Goal: Task Accomplishment & Management: Manage account settings

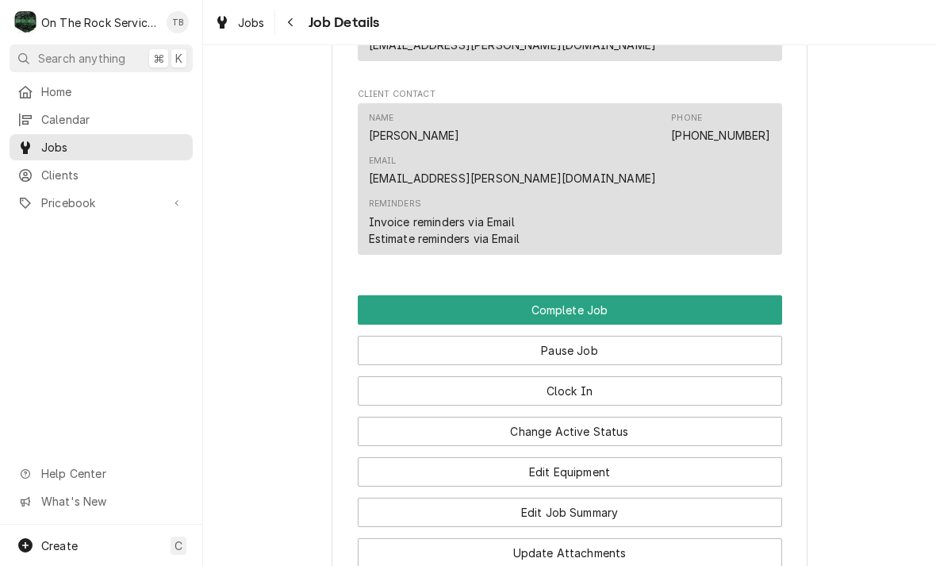
scroll to position [1342, 0]
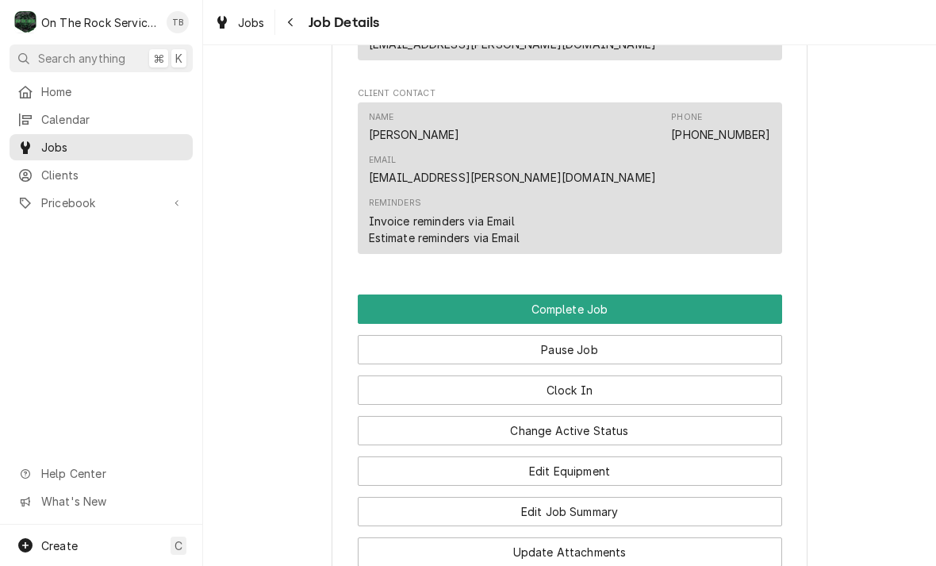
click at [589, 416] on button "Change Active Status" at bounding box center [570, 430] width 424 height 29
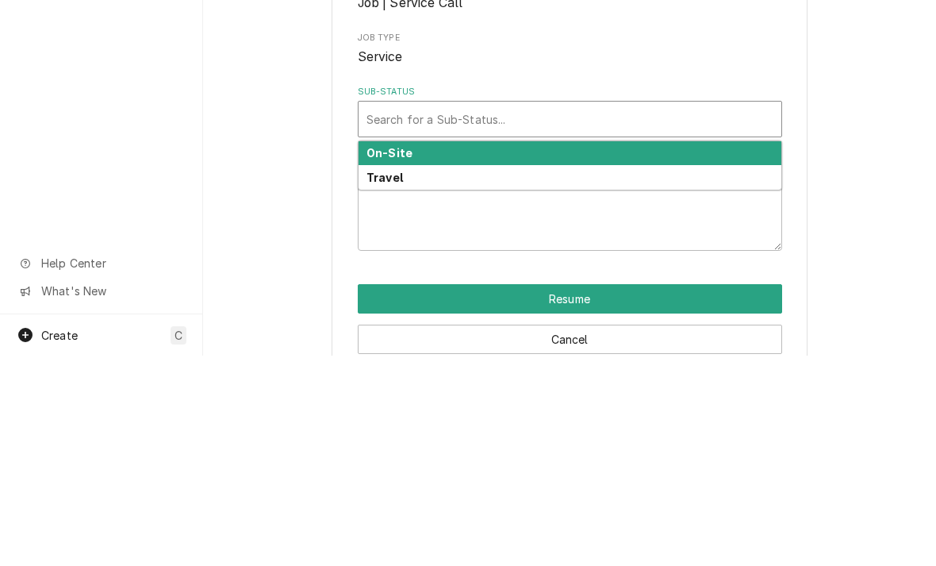
click at [411, 351] on div "On-Site" at bounding box center [570, 363] width 423 height 25
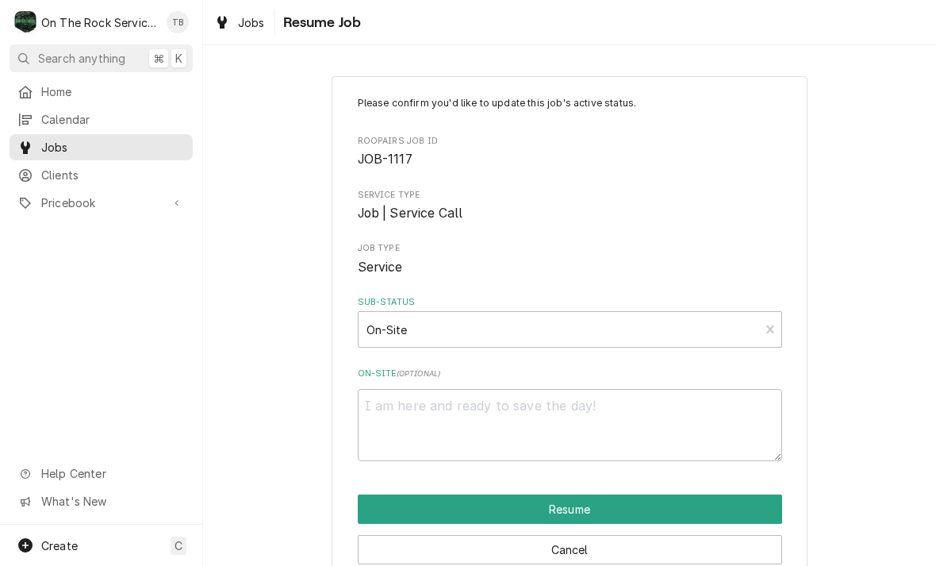
click at [605, 498] on button "Resume" at bounding box center [570, 508] width 424 height 29
type textarea "x"
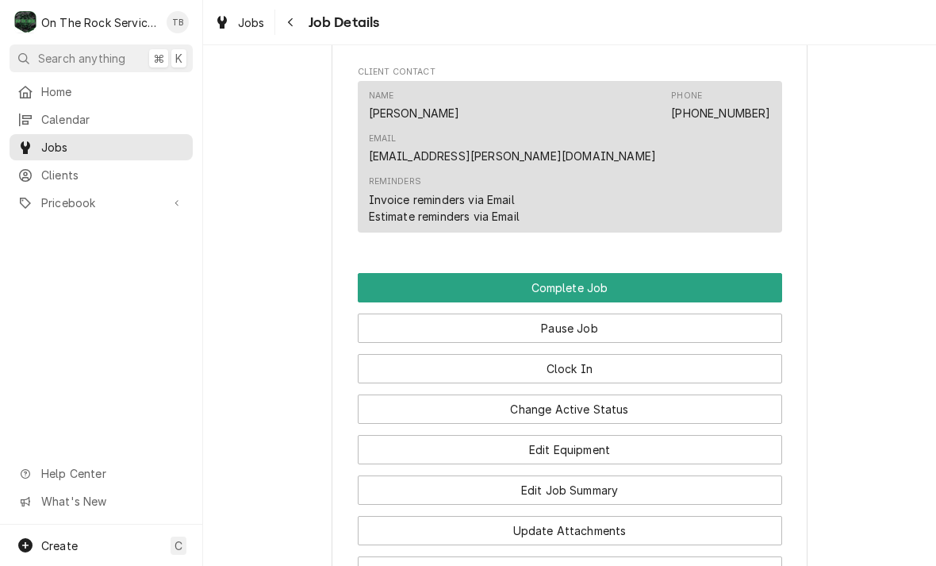
scroll to position [1365, 0]
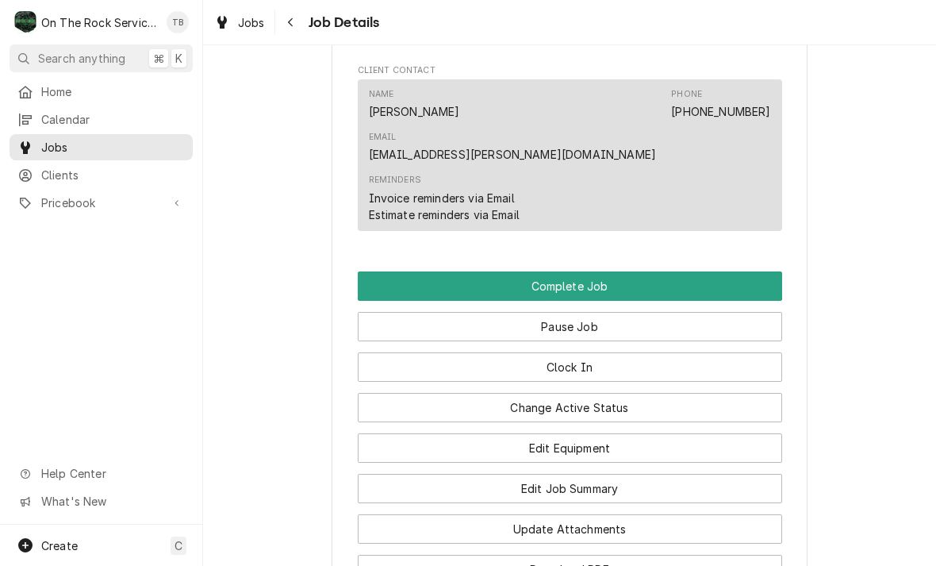
click at [597, 433] on button "Edit Equipment" at bounding box center [570, 447] width 424 height 29
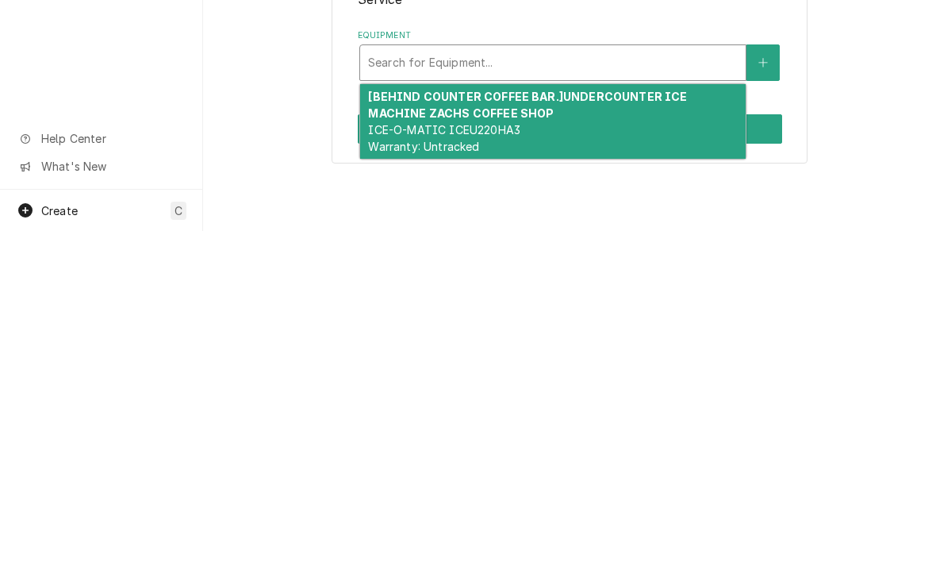
click at [766, 392] on icon "Create New Equipment" at bounding box center [763, 397] width 10 height 11
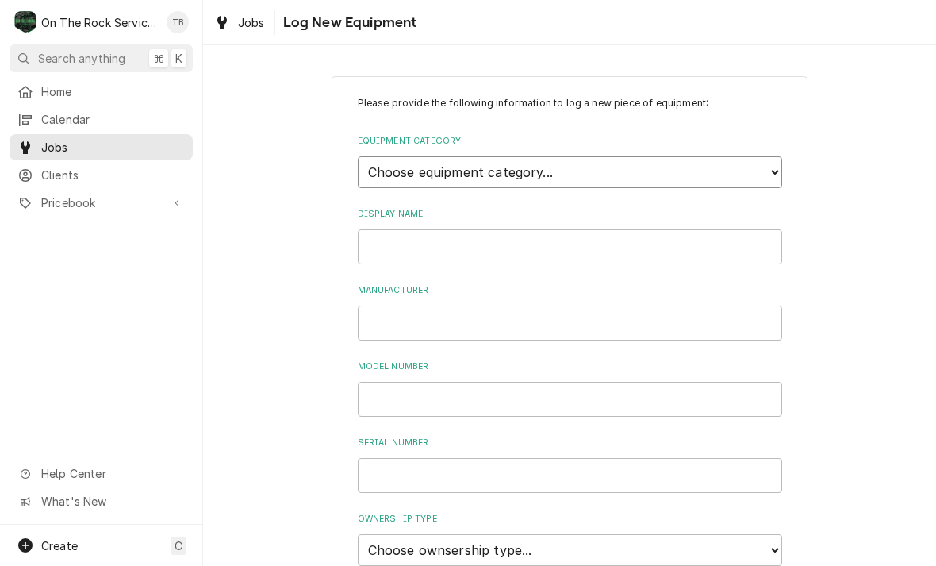
click at [716, 172] on select "Choose equipment category... Cooking Equipment Fryers Ice Machines Ovens and Ra…" at bounding box center [570, 172] width 424 height 32
select select "6"
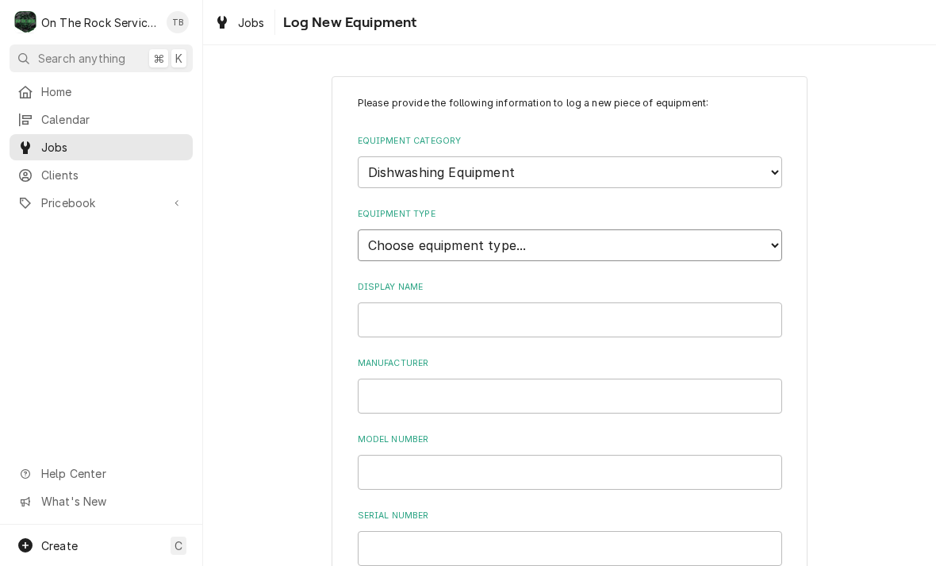
click at [526, 236] on select "Choose equipment type... Burnisher Dishtable Dishwasher Garbage Disposer Glass …" at bounding box center [570, 245] width 424 height 32
select select "43"
click at [439, 302] on input "Display Name" at bounding box center [570, 319] width 424 height 35
type input "DISHWASHER"
click at [428, 378] on input "Manufacturer" at bounding box center [570, 395] width 424 height 35
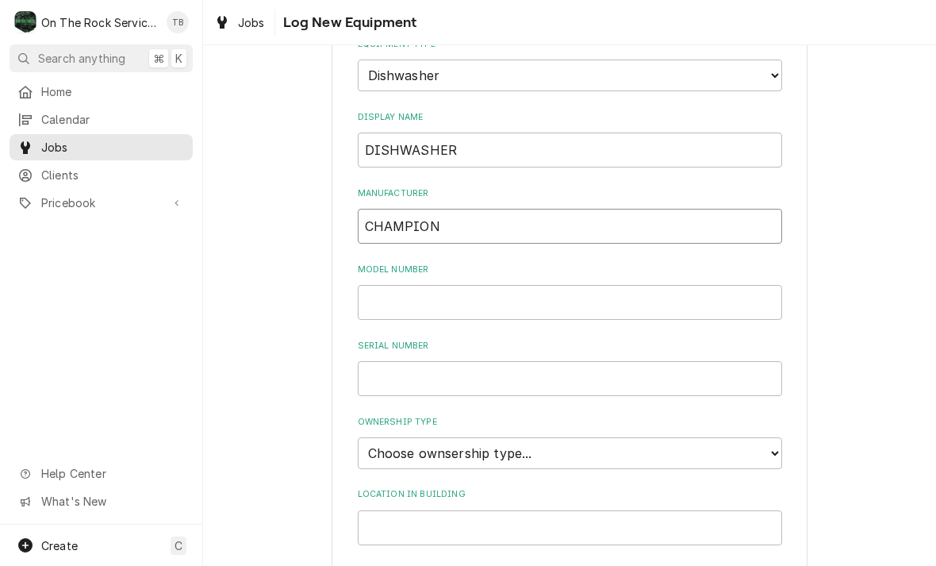
scroll to position [176, 0]
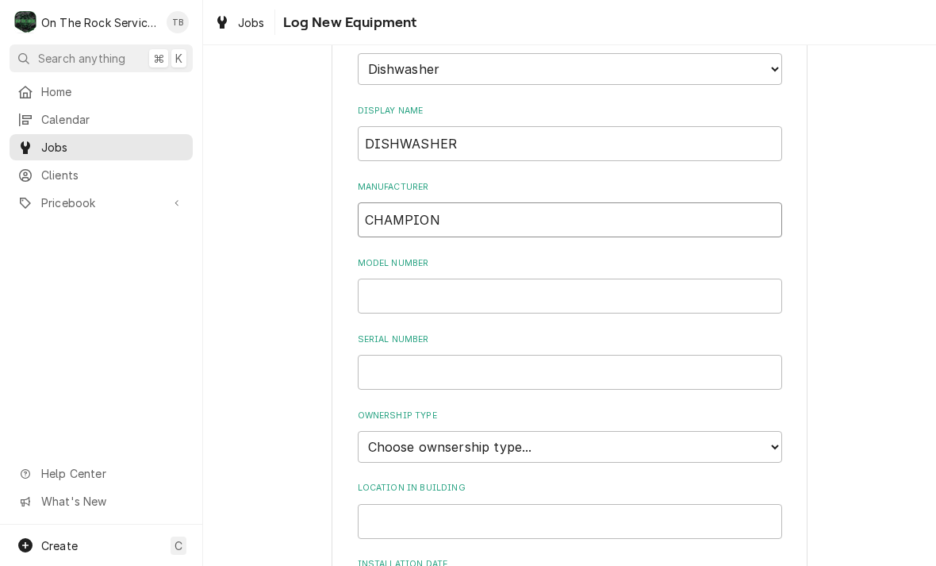
type input "CHAMPION"
click at [404, 282] on input "Model Number" at bounding box center [570, 295] width 424 height 35
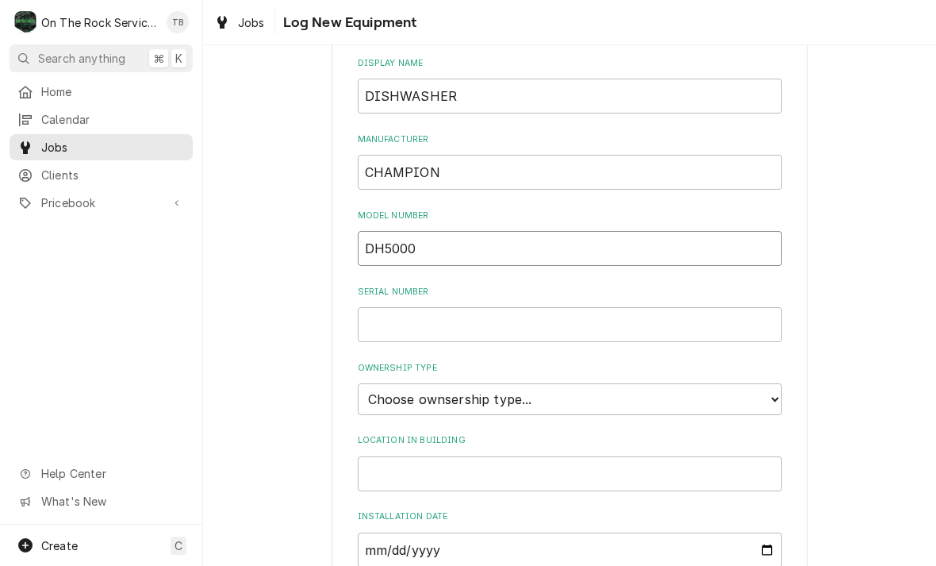
scroll to position [309, 0]
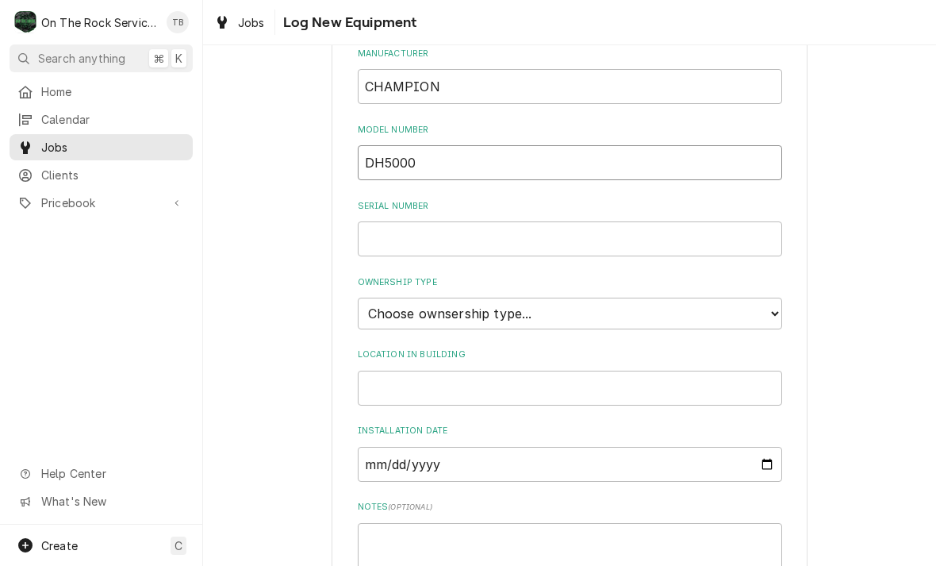
type input "DH5000"
click at [404, 228] on input "Serial Number" at bounding box center [570, 238] width 424 height 35
type input "D180715918"
click at [768, 298] on select "Choose ownsership type... Unknown Owned Leased Rented" at bounding box center [570, 314] width 424 height 32
select select "1"
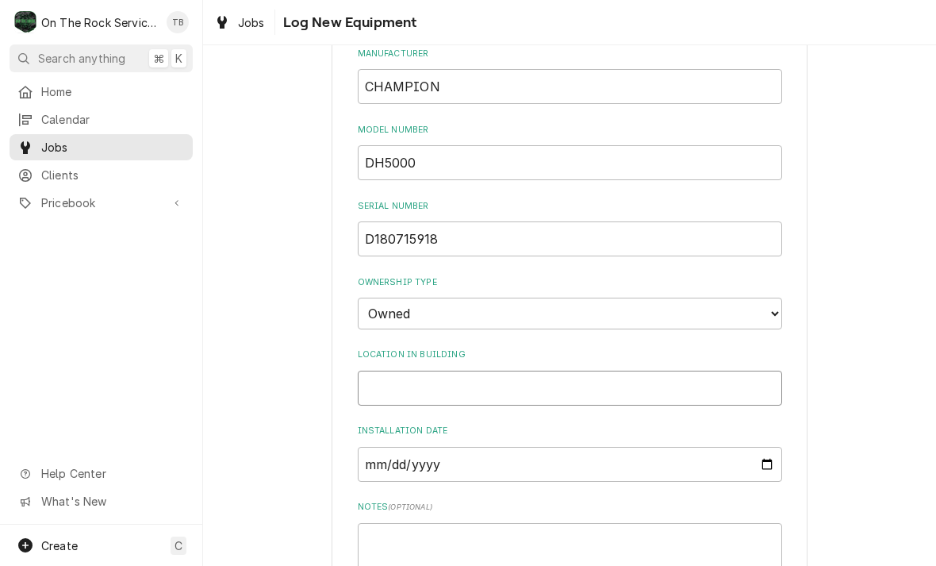
click at [432, 371] on input "Location in Building" at bounding box center [570, 388] width 424 height 35
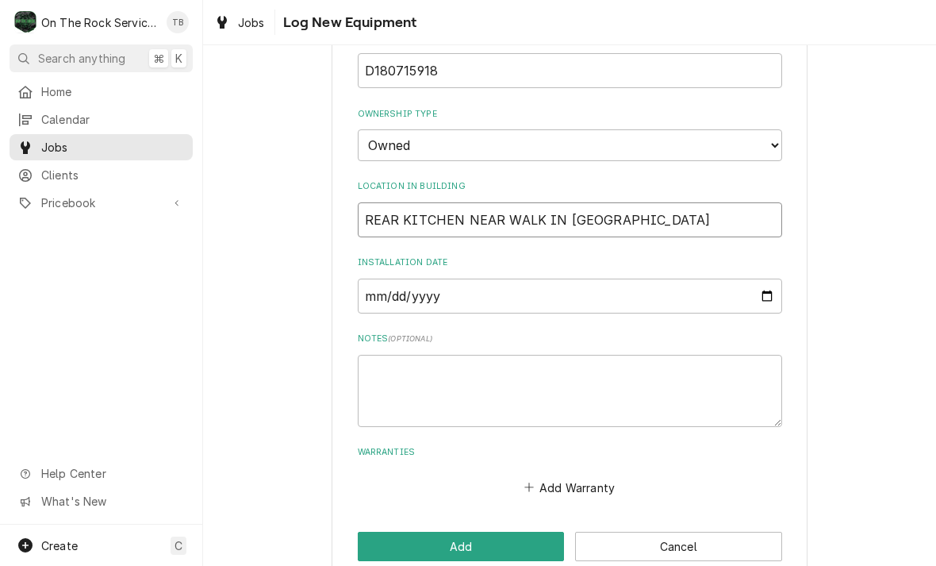
scroll to position [478, 0]
type input "REAR KITCHEN NEAR WALK IN COOLER"
click at [408, 355] on textarea "Notes ( optional )" at bounding box center [570, 391] width 424 height 72
type textarea "x"
type textarea "2"
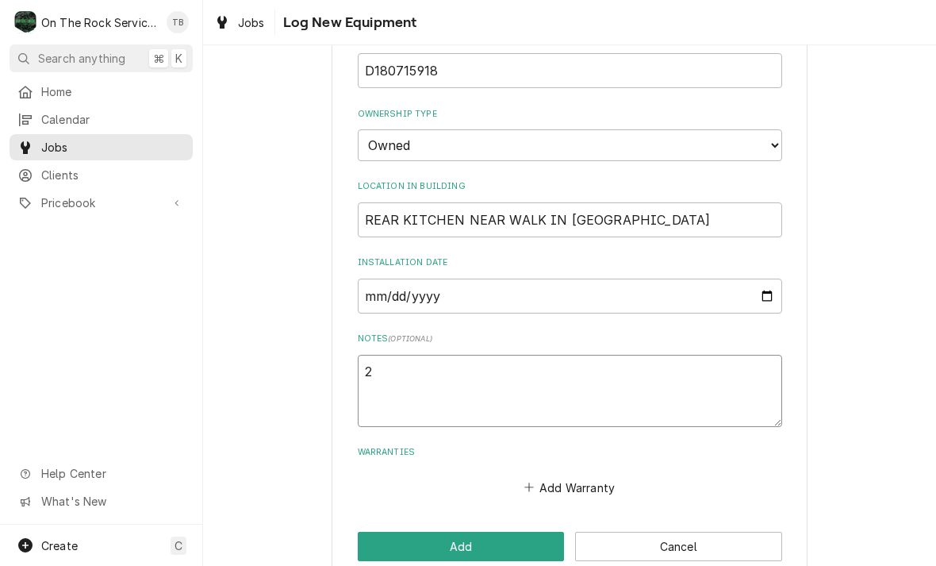
type textarea "x"
type textarea "20"
type textarea "x"
type textarea "208"
type textarea "x"
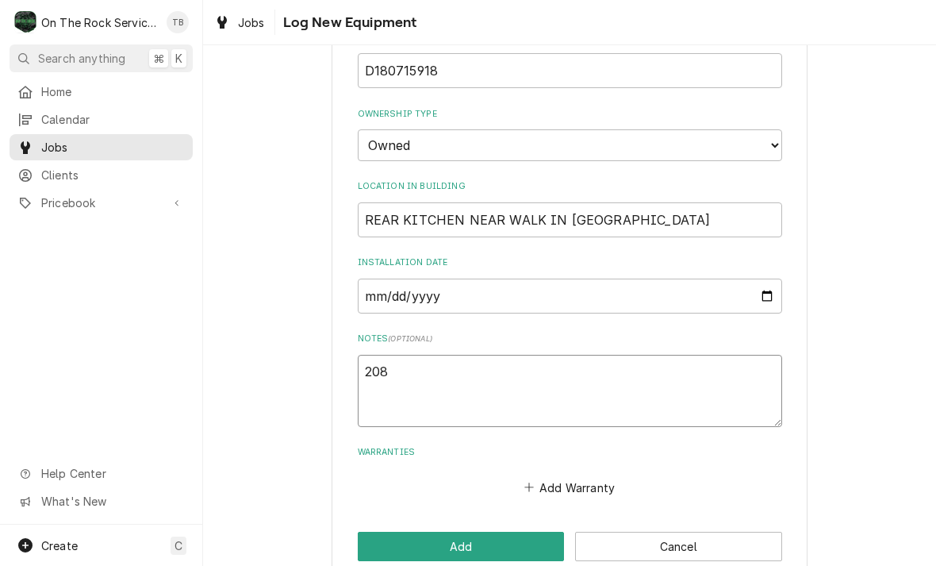
type textarea "208V"
type textarea "x"
type textarea "208V3"
type textarea "x"
type textarea "208V3"
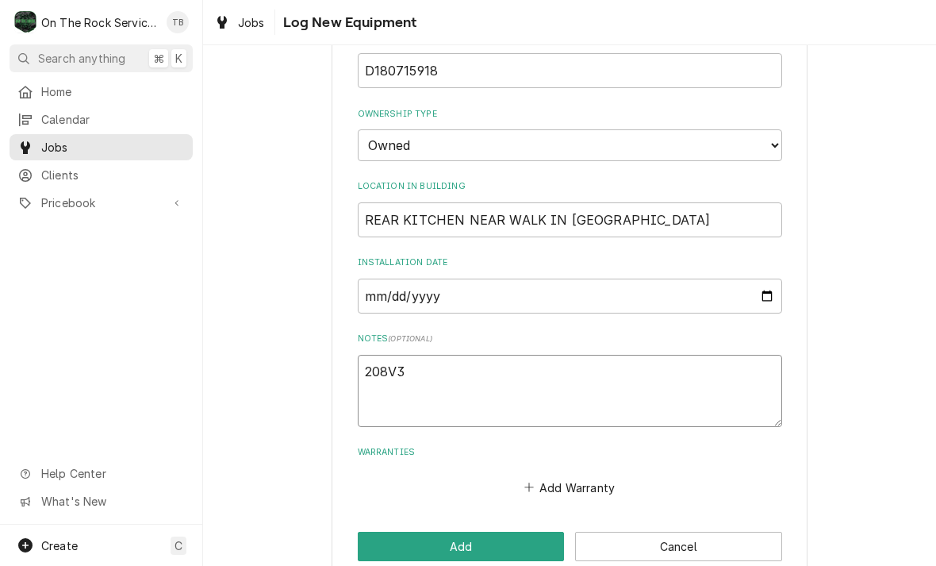
type textarea "x"
type textarea "208V3 P"
type textarea "x"
type textarea "208V3 PH"
type textarea "x"
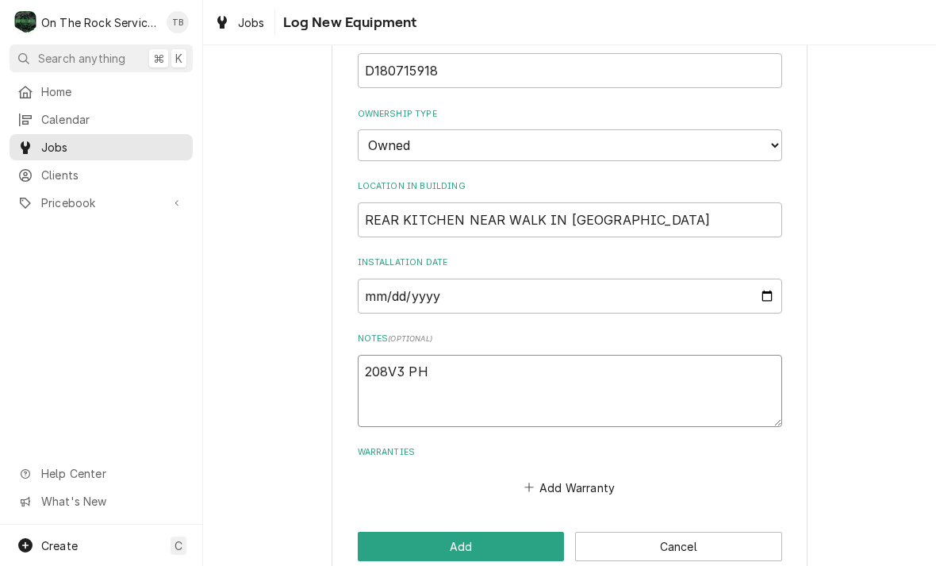
type textarea "208V3 PH"
type textarea "x"
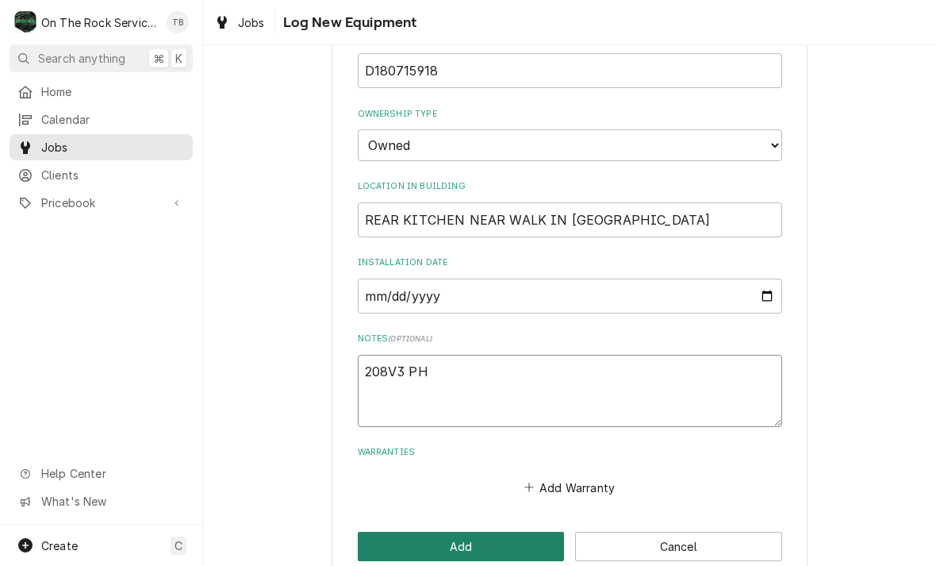
type textarea "208V3 PH"
click at [478, 532] on button "Add" at bounding box center [461, 546] width 207 height 29
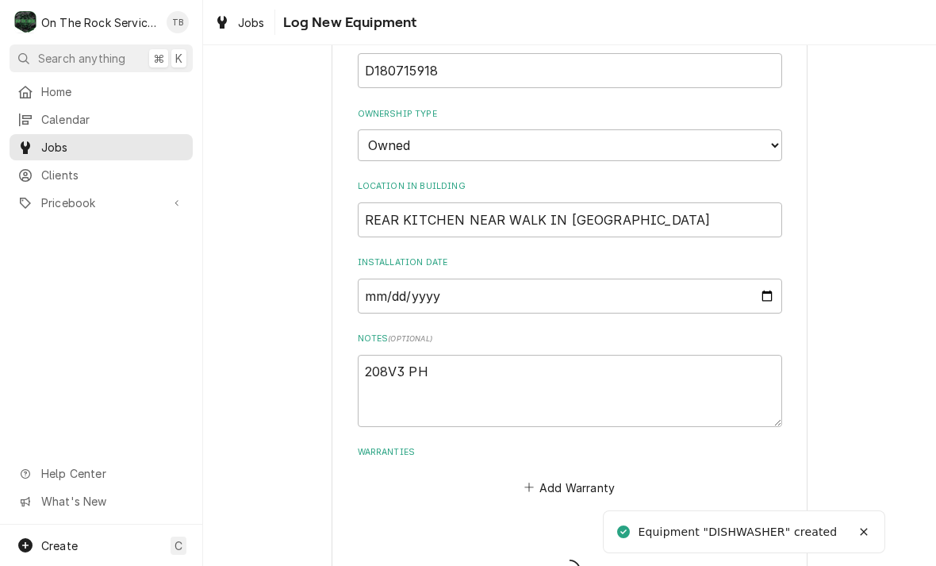
type textarea "x"
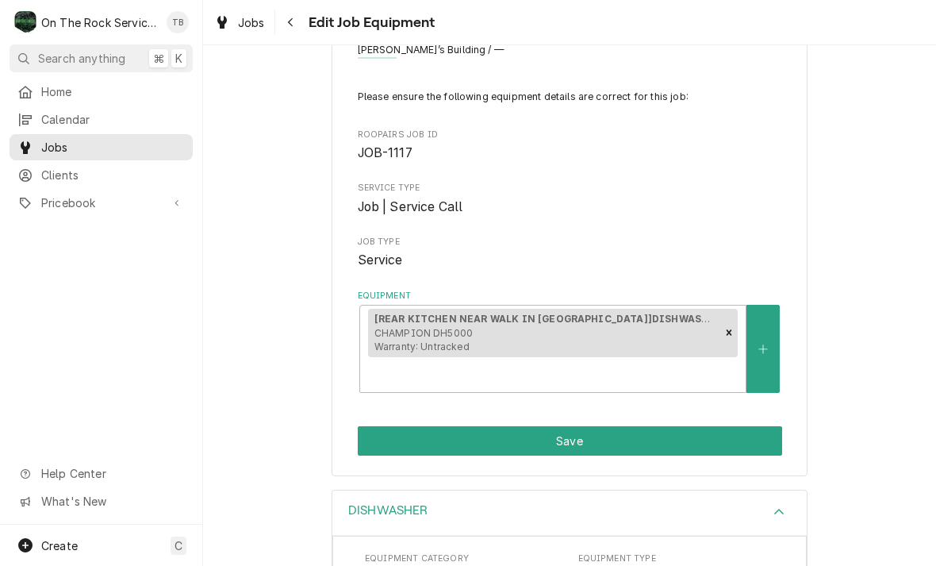
scroll to position [83, 0]
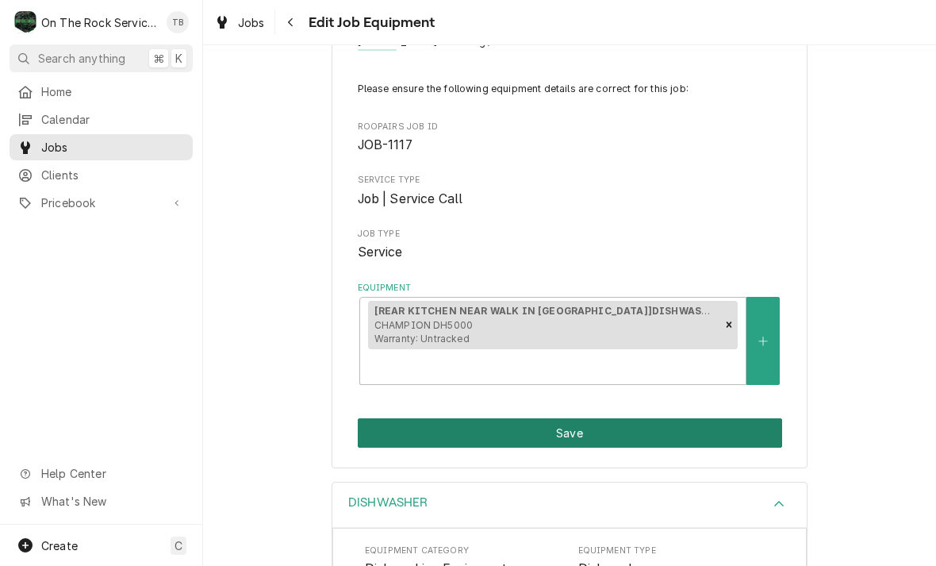
click at [589, 418] on button "Save" at bounding box center [570, 432] width 424 height 29
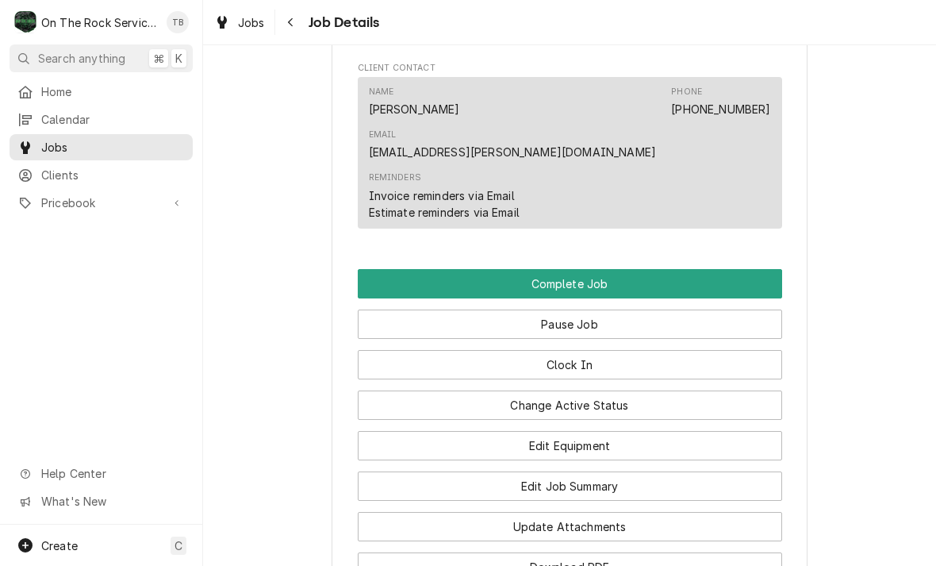
scroll to position [1367, 0]
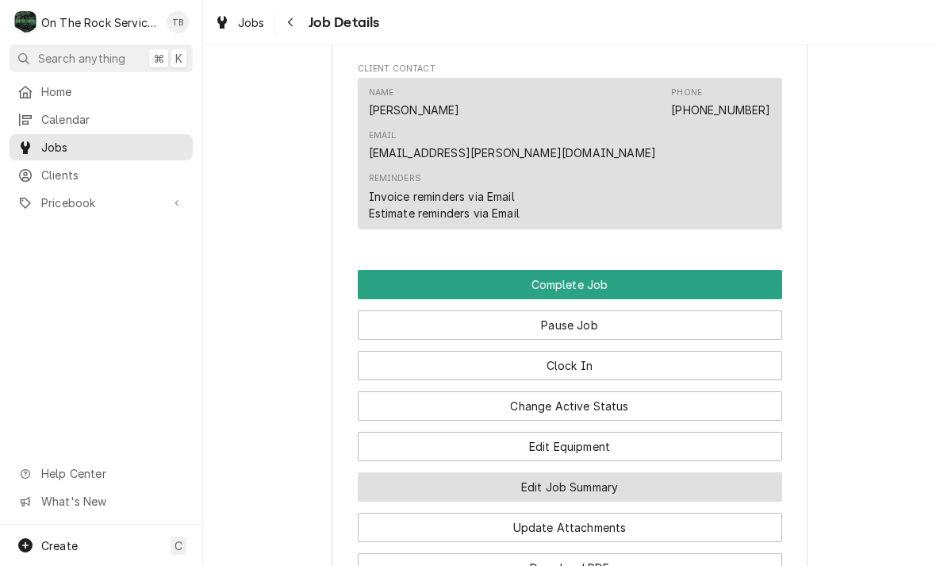
click at [593, 472] on button "Edit Job Summary" at bounding box center [570, 486] width 424 height 29
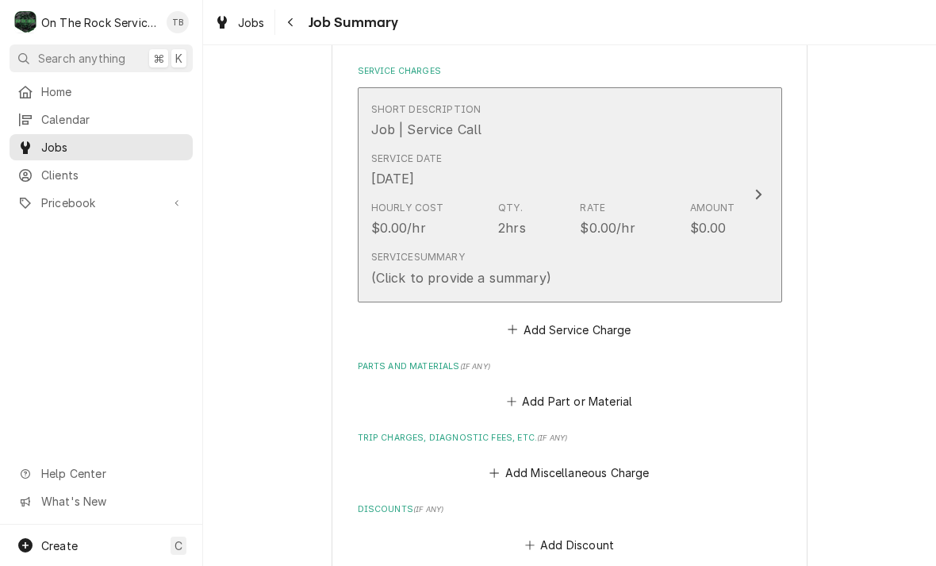
click at [568, 273] on div "Service Summary (Click to provide a summary)" at bounding box center [553, 268] width 364 height 49
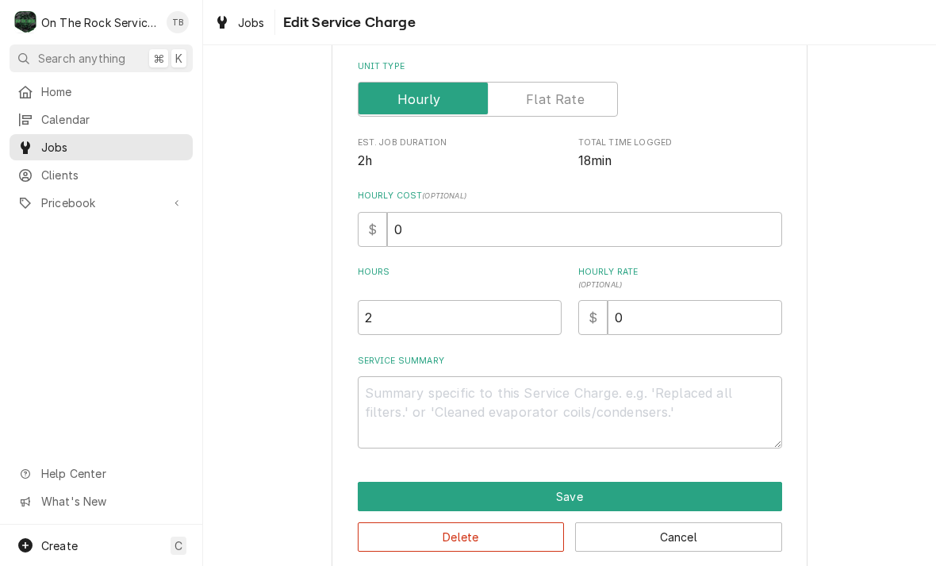
scroll to position [223, 0]
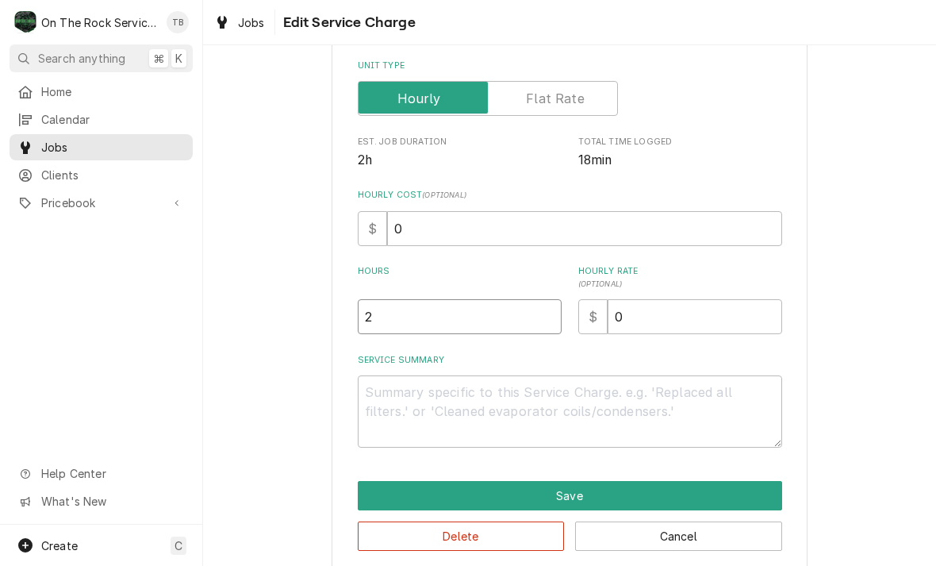
click at [407, 320] on input "2" at bounding box center [460, 316] width 204 height 35
type textarea "x"
type input ".5"
click at [415, 410] on textarea "Service Summary" at bounding box center [570, 411] width 424 height 72
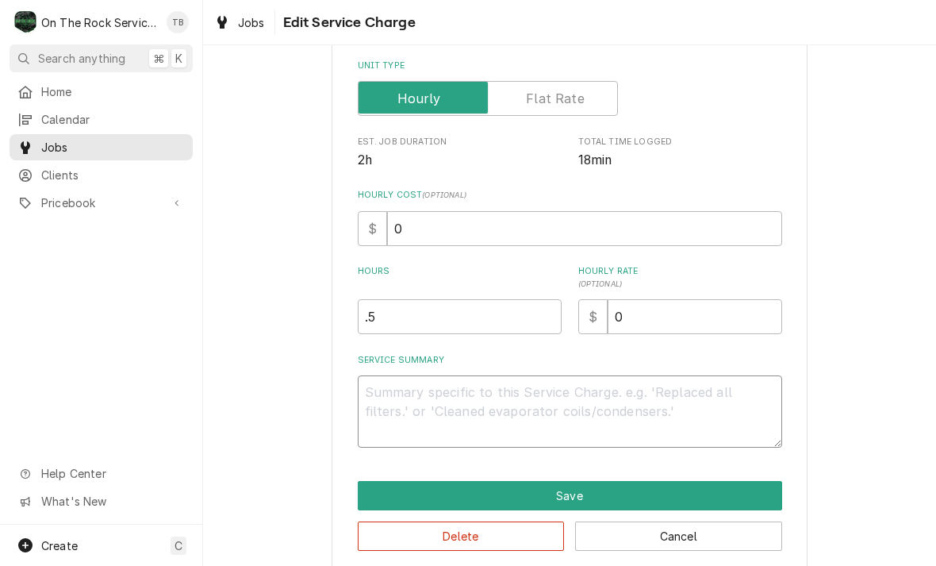
type textarea "x"
type textarea "9"
type textarea "x"
type textarea "9/"
type textarea "x"
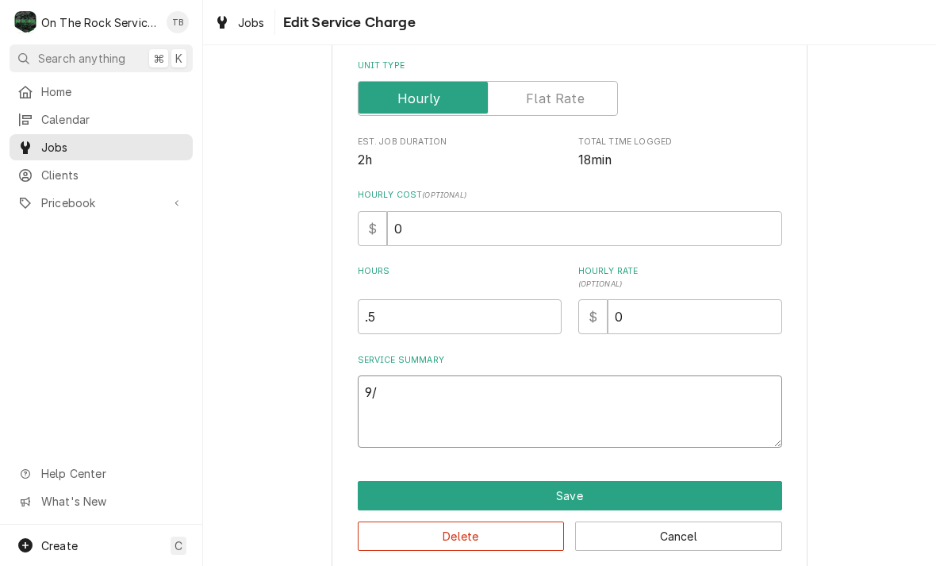
type textarea "9/3"
type textarea "x"
type textarea "9/30"
type textarea "x"
type textarea "9/30/"
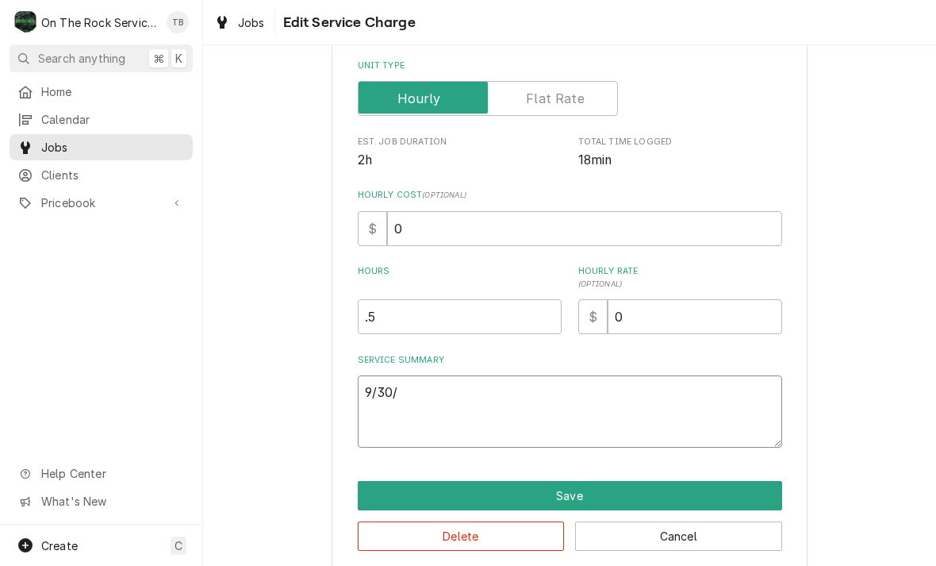
type textarea "x"
type textarea "9/30/2"
type textarea "x"
type textarea "9/30/25"
type textarea "x"
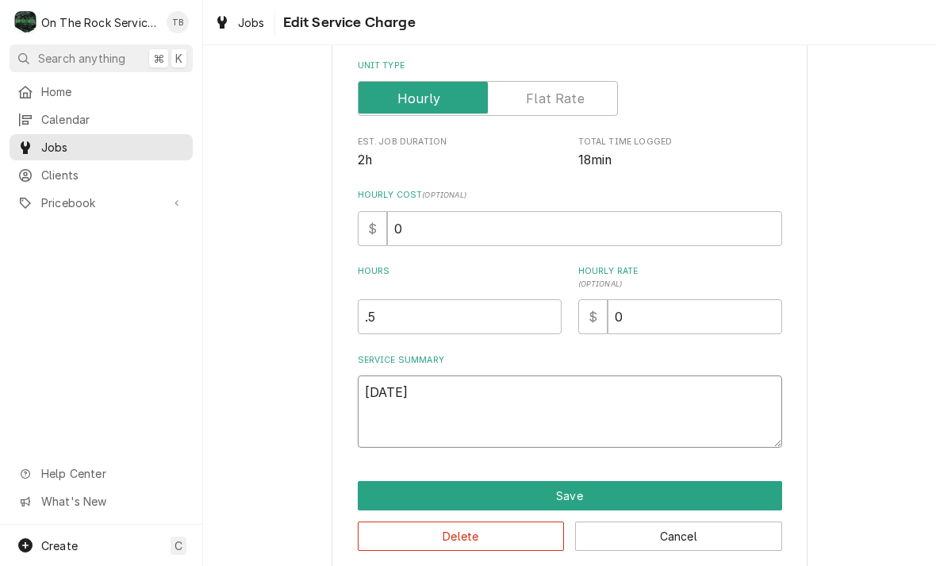
type textarea "9/30/25"
type textarea "x"
type textarea "9/30/25 T"
type textarea "x"
type textarea "9/30/25 TM"
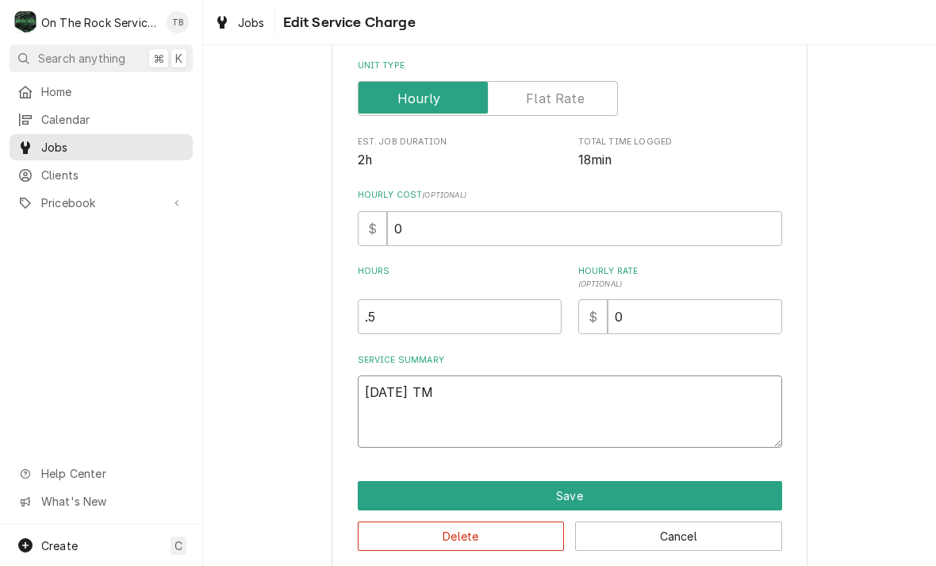
type textarea "x"
type textarea "9/30/25 TMB"
type textarea "x"
type textarea "9/30/25 TMB"
type textarea "x"
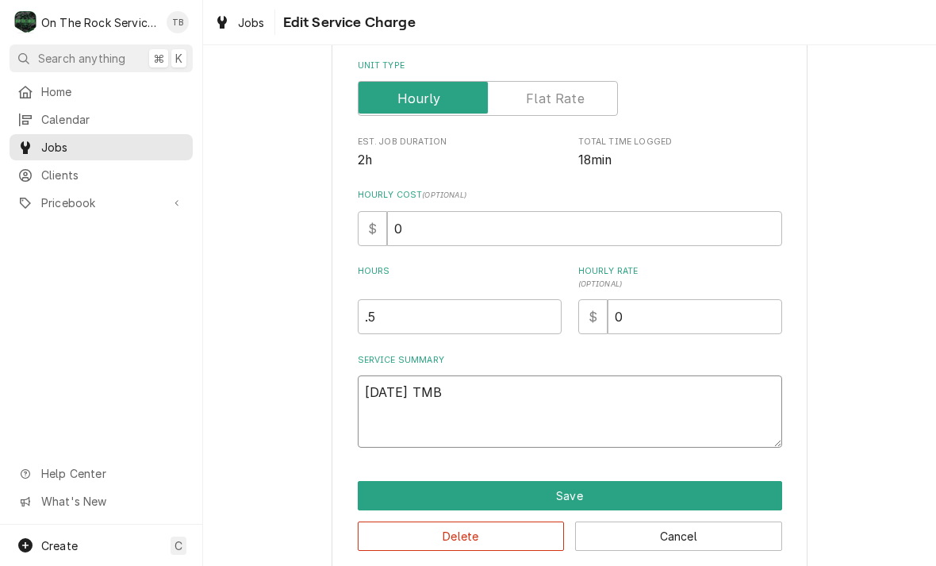
type textarea "9/30/25 TMB P"
type textarea "x"
type textarea "9/30/25 TMB PRO"
type textarea "x"
type textarea "9/30/25 TMB PROV"
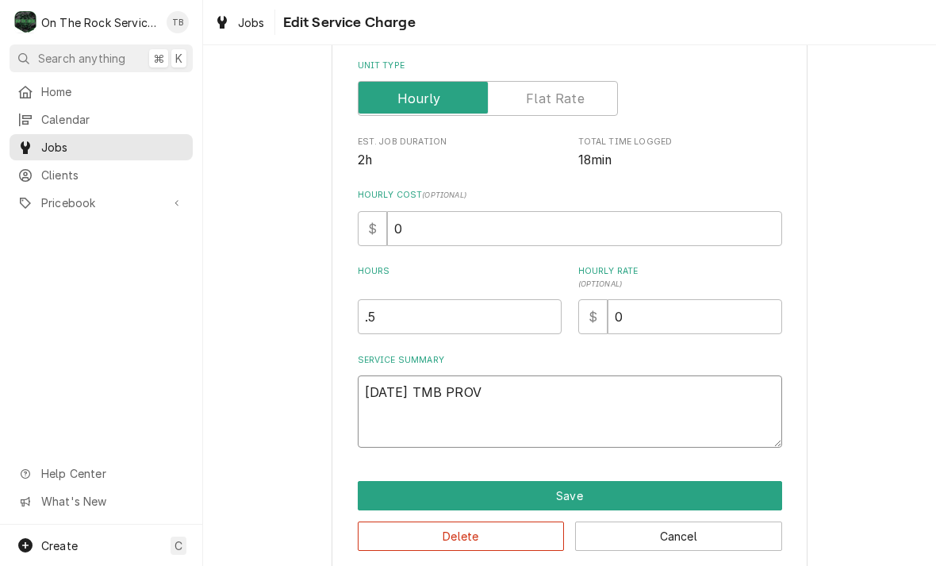
type textarea "x"
type textarea "9/30/25 TMB PROVID"
type textarea "x"
type textarea "9/30/25 TMB PROVIDE"
type textarea "x"
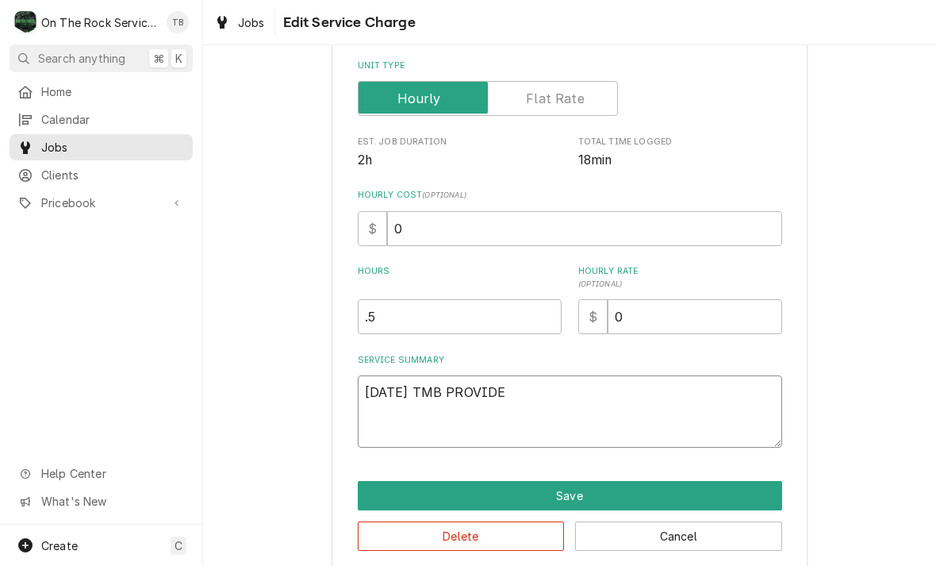
type textarea "9/30/25 TMB PROVIDE S"
type textarea "x"
type textarea "9/30/25 TMB PROVIDE SE"
type textarea "x"
type textarea "9/30/25 TMB PROVIDE SER"
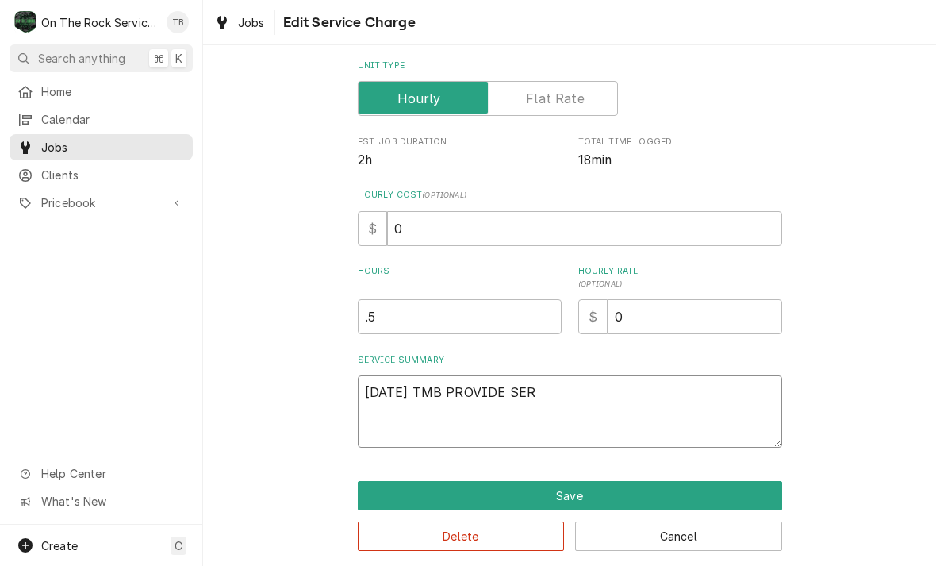
type textarea "x"
type textarea "9/30/25 TMB PROVIDE SERV"
type textarea "x"
type textarea "9/30/25 TMB PROVIDE SERVI"
type textarea "x"
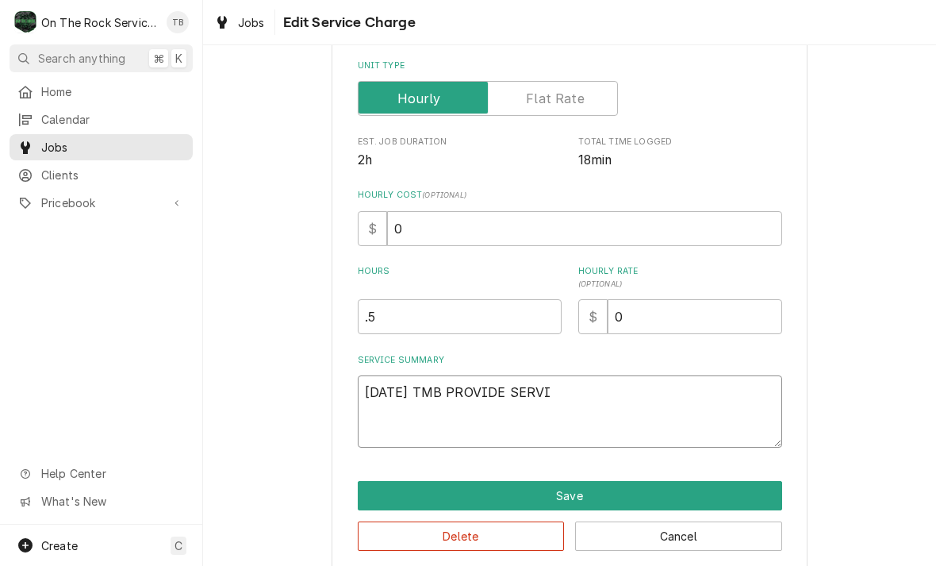
type textarea "9/30/25 TMB PROVIDE SERVIC"
type textarea "x"
type textarea "9/30/25 TMB PROVIDE SERVICE"
type textarea "x"
type textarea "9/30/25 TMB PROVIDE SERVICE P"
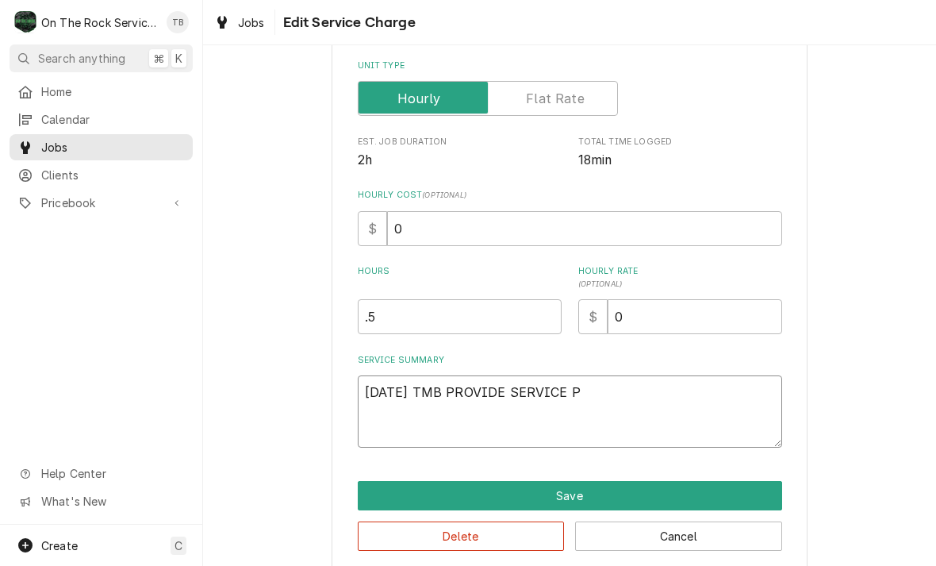
type textarea "x"
type textarea "9/30/25 TMB PROVIDE SERVICE PA"
type textarea "x"
type textarea "9/30/25 TMB PROVIDE SERVICE PART"
type textarea "x"
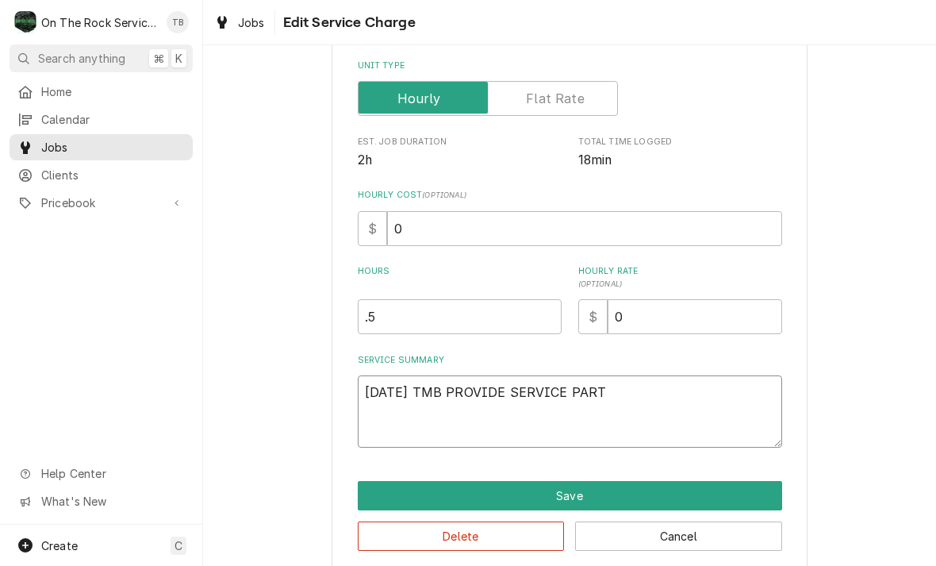
type textarea "9/30/25 TMB PROVIDE SERVICE PARTS"
type textarea "x"
type textarea "9/30/25 TMB PROVIDE SERVICE PARTS A"
type textarea "x"
type textarea "9/30/25 TMB PROVIDE SERVICE PARTS AN"
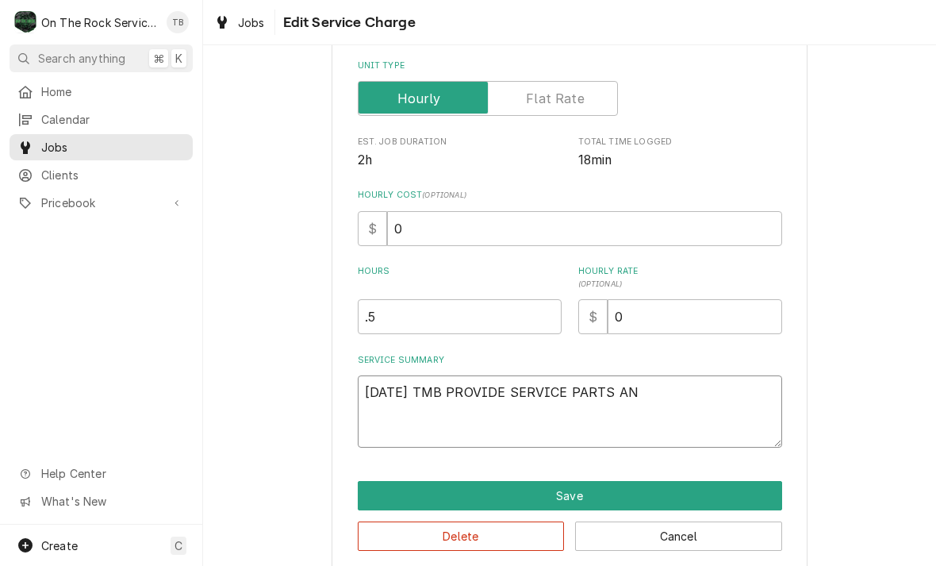
type textarea "x"
type textarea "9/30/25 TMB PROVIDE SERVICE PARTS AND"
type textarea "x"
type textarea "9/30/25 TMB PROVIDE SERVICE PARTS AND"
type textarea "x"
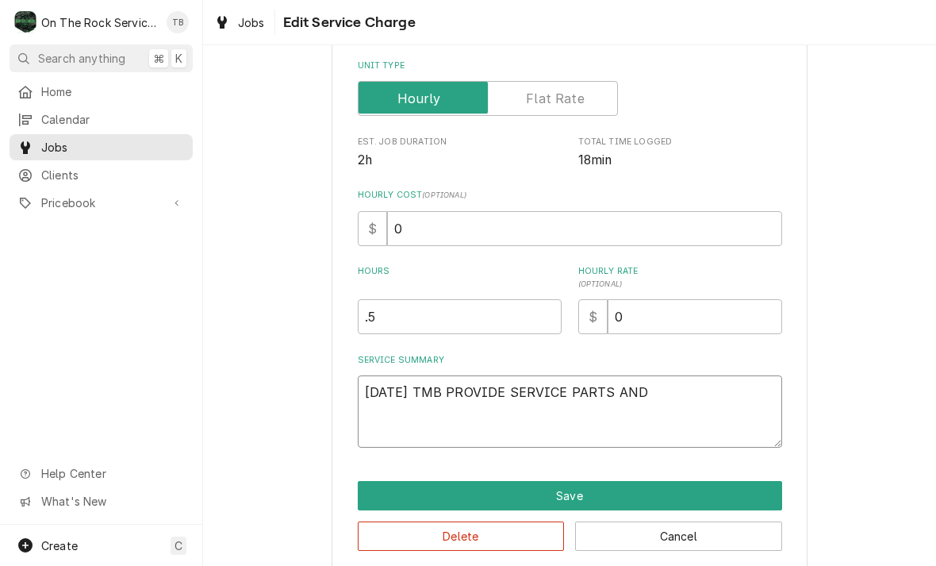
type textarea "9/30/25 TMB PROVIDE SERVICE PARTS AND L"
type textarea "x"
type textarea "9/30/25 TMB PROVIDE SERVICE PARTS AND LB"
type textarea "x"
type textarea "9/30/25 TMB PROVIDE SERVICE PARTS AND LBO"
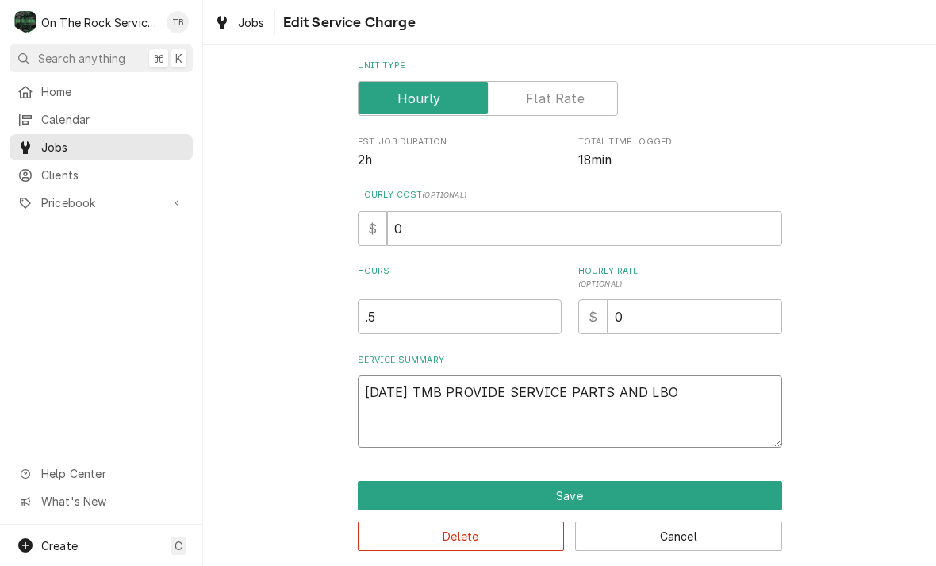
type textarea "x"
type textarea "9/30/25 TMB PROVIDE SERVICE PARTS AND LBOR"
type textarea "x"
type textarea "9/30/25 TMB PROVIDE SERVICE PARTS AND LBOR"
type textarea "x"
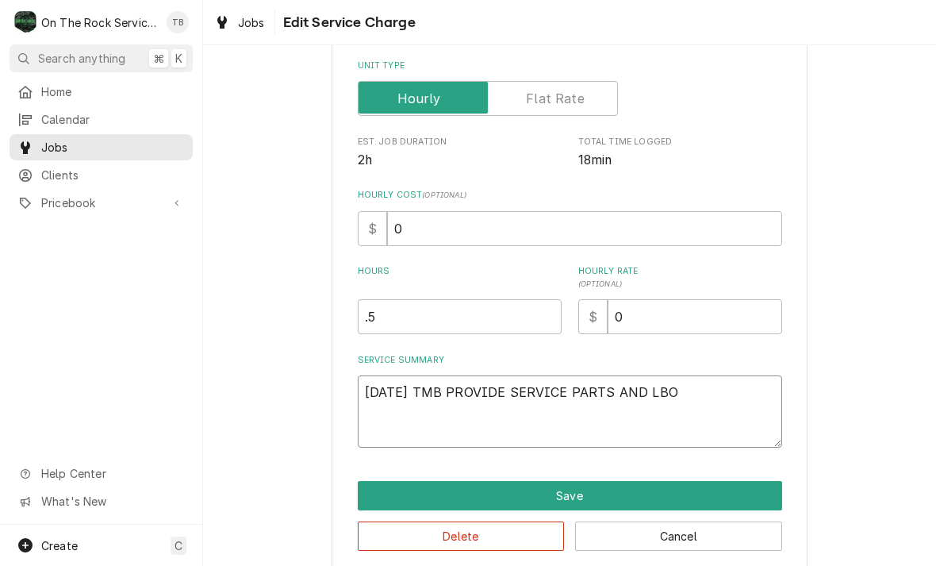
type textarea "9/30/25 TMB PROVIDE SERVICE PARTS AND LB"
type textarea "x"
type textarea "9/30/25 TMB PROVIDE SERVICE PARTS AND L"
type textarea "x"
type textarea "9/30/25 TMB PROVIDE SERVICE PARTS AND LA"
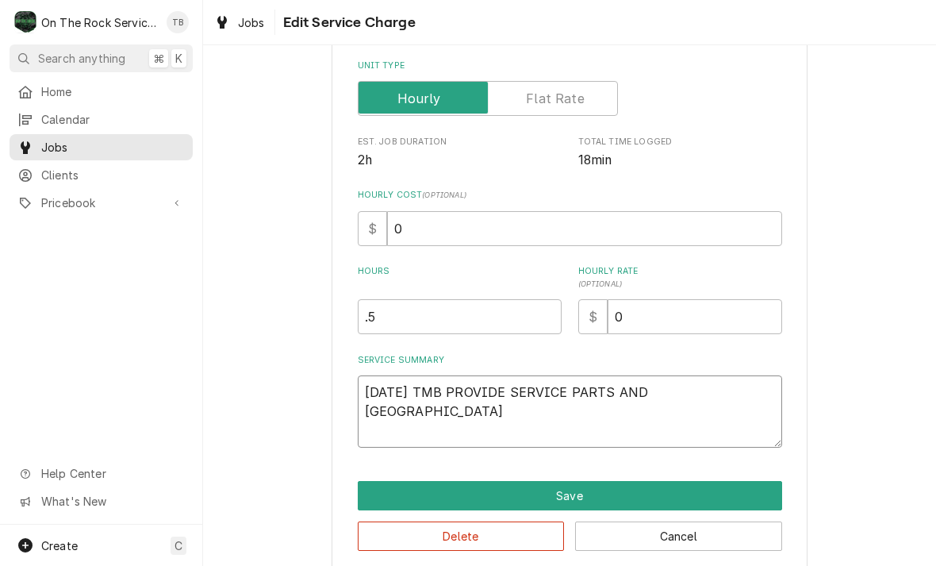
type textarea "x"
type textarea "9/30/25 TMB PROVIDE SERVICE PARTS AND LAB"
type textarea "x"
type textarea "9/30/25 TMB PROVIDE SERVICE PARTS AND LABO"
type textarea "x"
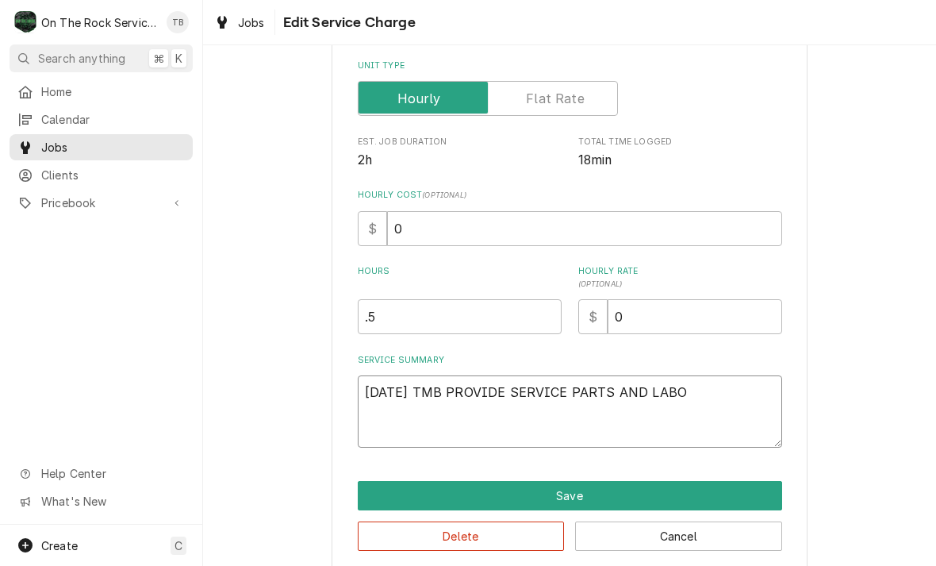
type textarea "9/30/25 TMB PROVIDE SERVICE PARTS AND LABOR"
type textarea "x"
type textarea "9/30/25 TMB PROVIDE SERVICE PARTS AND LABOR O"
type textarea "x"
type textarea "9/30/25 TMB PROVIDE SERVICE PARTS AND LABOR OT"
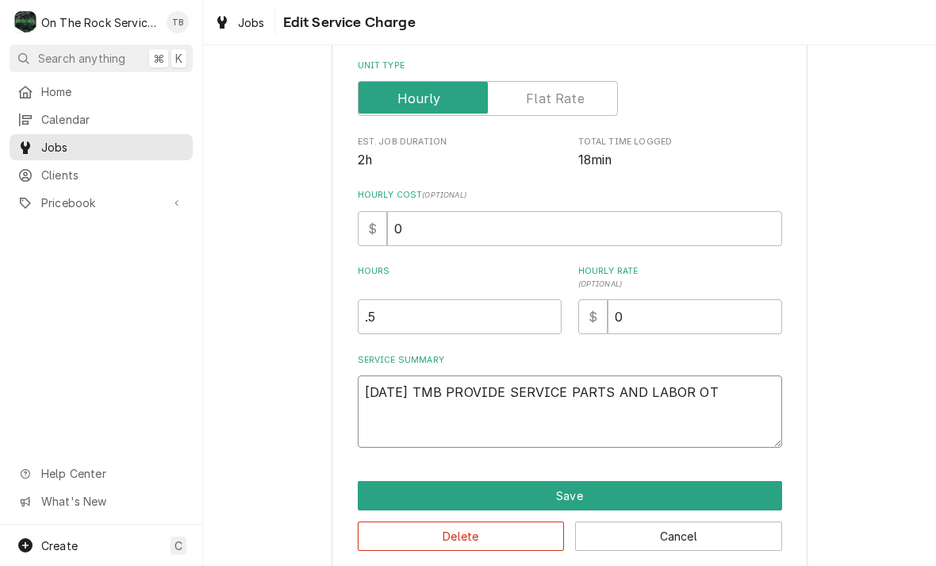
type textarea "x"
type textarea "9/30/25 TMB PROVIDE SERVICE PARTS AND LABOR O"
type textarea "x"
type textarea "9/30/25 TMB PROVIDE SERVICE PARTS AND LABOR"
type textarea "x"
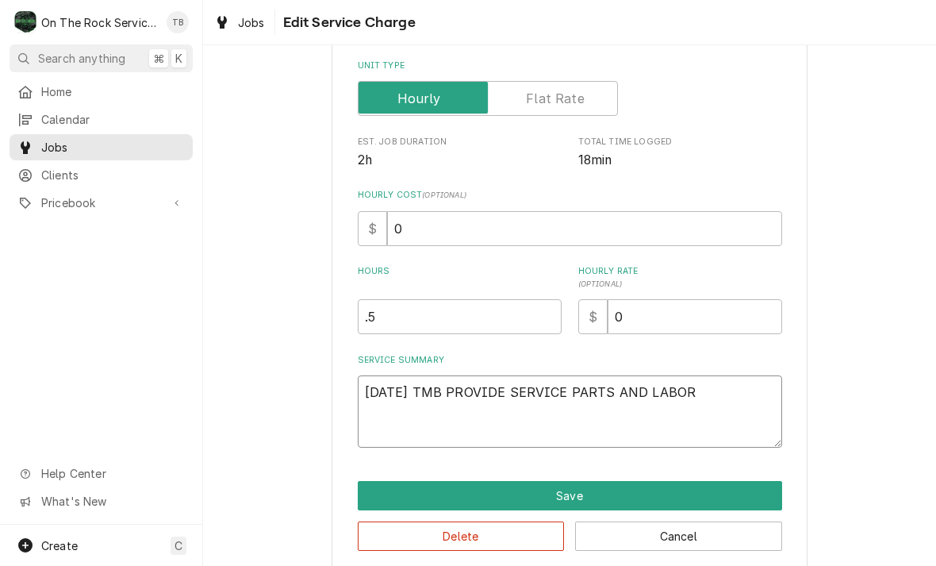
type textarea "9/30/25 TMB PROVIDE SERVICE PARTS AND LABOR T"
type textarea "x"
type textarea "9/30/25 TMB PROVIDE SERVICE PARTS AND LABOR TO"
type textarea "x"
type textarea "9/30/25 TMB PROVIDE SERVICE PARTS AND LABOR TO"
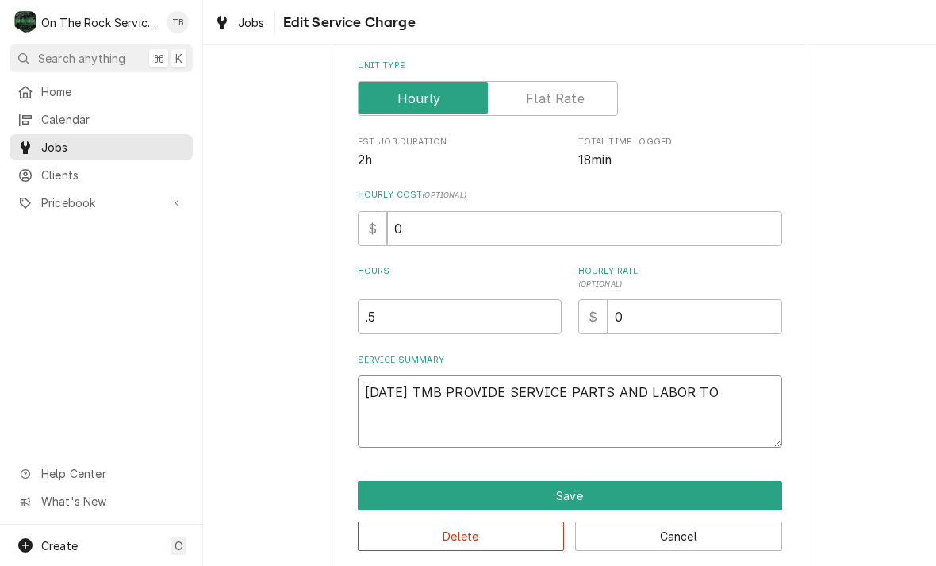
type textarea "x"
type textarea "9/30/25 TMB PROVIDE SERVICE PARTS AND LABOR TO D"
type textarea "x"
type textarea "9/30/25 TMB PROVIDE SERVICE PARTS AND LABOR TO DE"
type textarea "x"
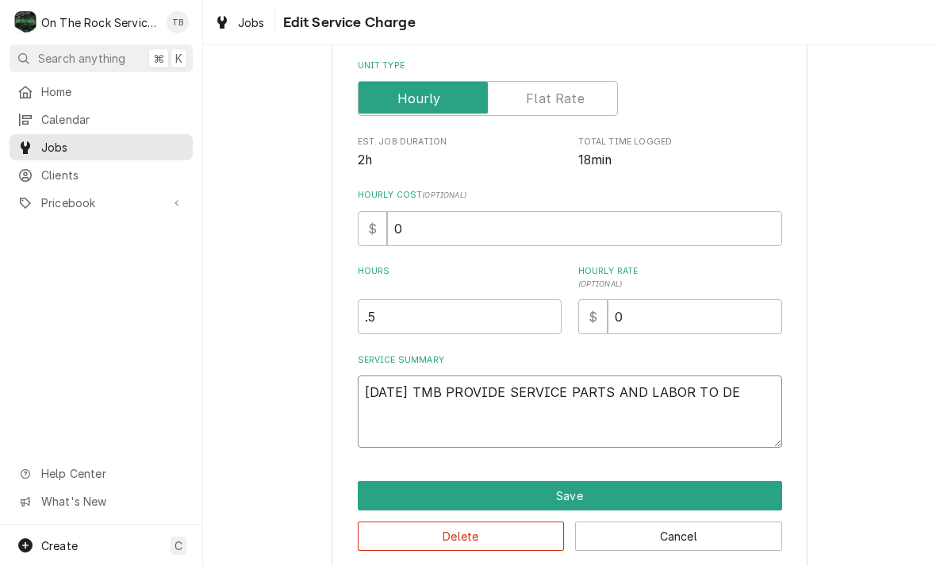
type textarea "9/30/25 TMB PROVIDE SERVICE PARTS AND LABOR TO DET"
type textarea "x"
type textarea "9/30/25 TMB PROVIDE SERVICE PARTS AND LABOR TO DETE"
type textarea "x"
type textarea "9/30/25 TMB PROVIDE SERVICE PARTS AND LABOR TO DETER"
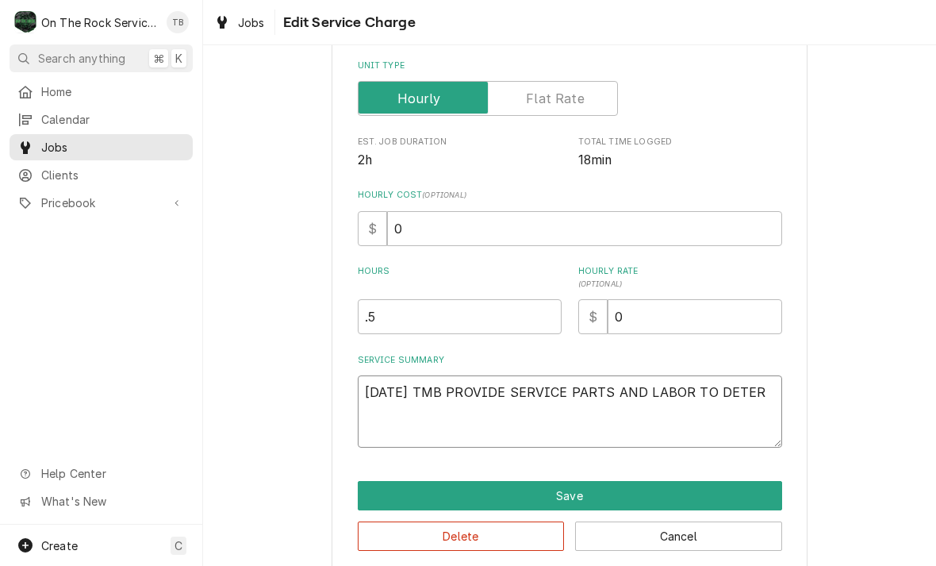
type textarea "x"
type textarea "9/30/25 TMB PROVIDE SERVICE PARTS AND LABOR TO DETERM"
type textarea "x"
type textarea "9/30/25 TMB PROVIDE SERVICE PARTS AND LABOR TO DETERMI"
type textarea "x"
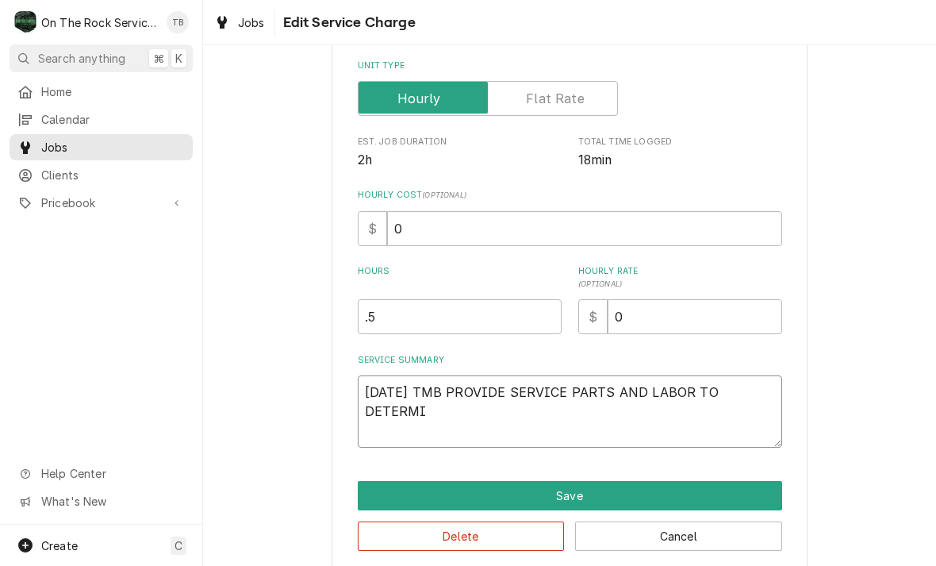
type textarea "9/30/25 TMB PROVIDE SERVICE PARTS AND LABOR TO DETERMIN"
type textarea "x"
type textarea "9/30/25 TMB PROVIDE SERVICE PARTS AND LABOR TO DETERMINE"
type textarea "x"
type textarea "9/30/25 TMB PROVIDE SERVICE PARTS AND LABOR TO DETERMINE"
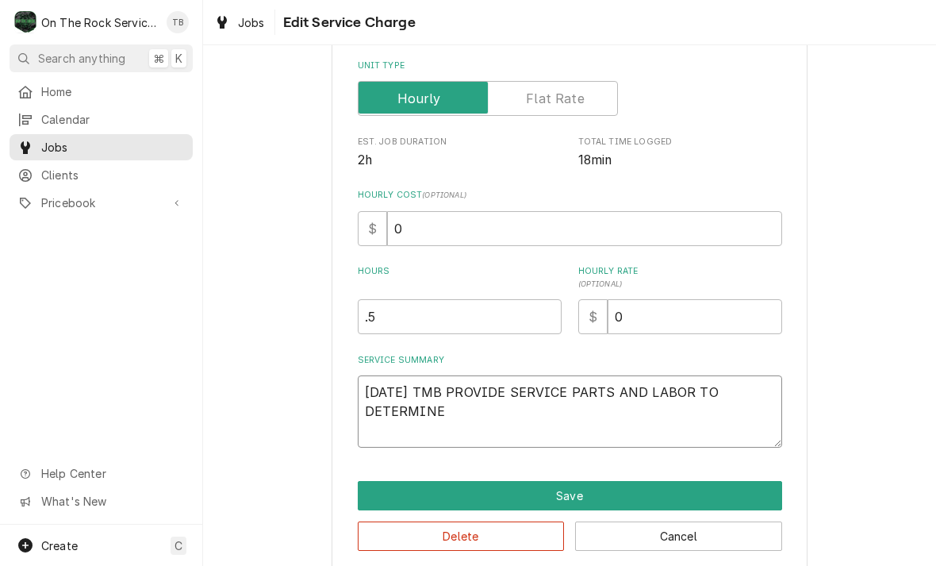
type textarea "x"
type textarea "9/30/25 TMB PROVIDE SERVICE PARTS AND LABOR TO DETERMINE E"
type textarea "x"
type textarea "9/30/25 TMB PROVIDE SERVICE PARTS AND LABOR TO DETERMINE ET"
type textarea "x"
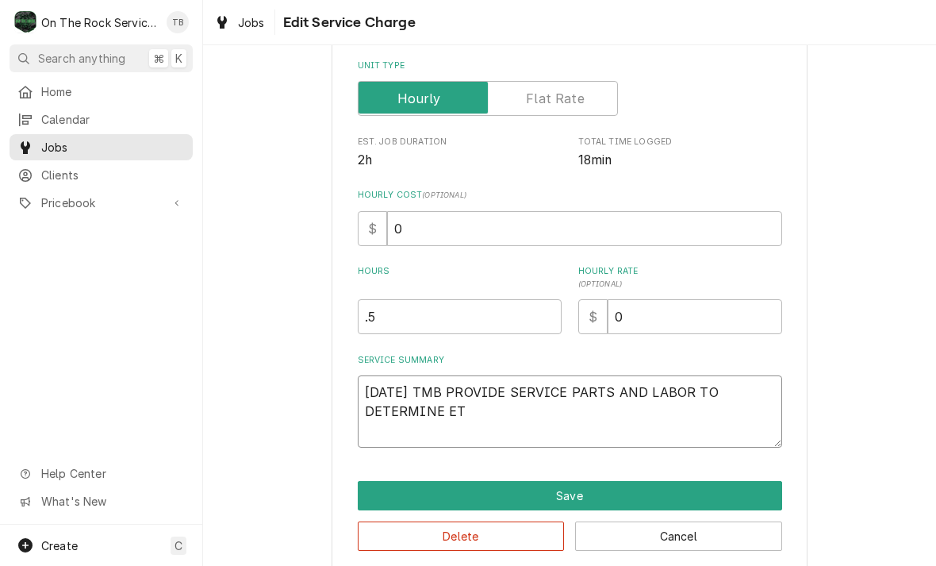
type textarea "9/30/25 TMB PROVIDE SERVICE PARTS AND LABOR TO DETERMINE ETH"
type textarea "x"
type textarea "9/30/25 TMB PROVIDE SERVICE PARTS AND LABOR TO DETERMINE ET"
type textarea "x"
type textarea "9/30/25 TMB PROVIDE SERVICE PARTS AND LABOR TO DETERMINE E"
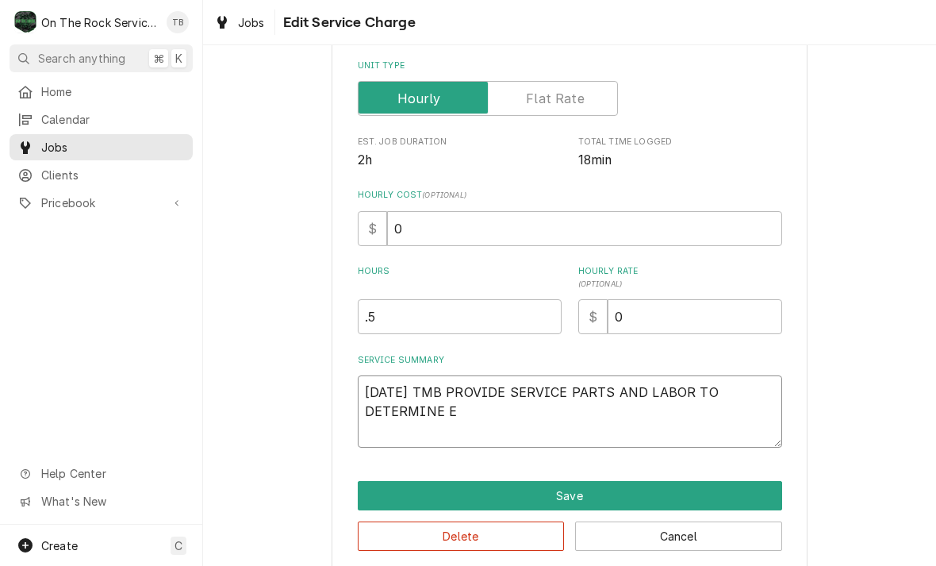
type textarea "x"
type textarea "9/30/25 TMB PROVIDE SERVICE PARTS AND LABOR TO DETERMINE"
type textarea "x"
type textarea "9/30/25 TMB PROVIDE SERVICE PARTS AND LABOR TO DETERMINE"
type textarea "x"
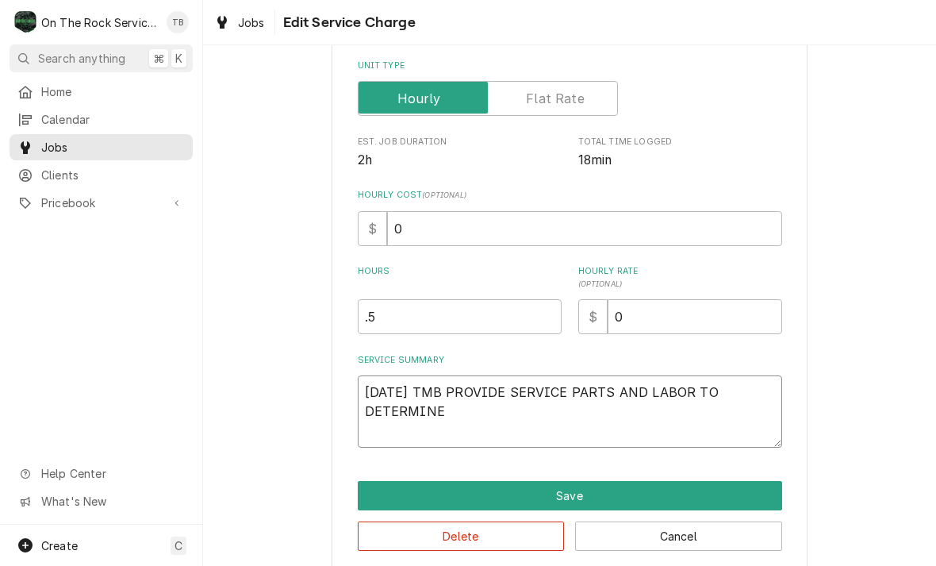
type textarea "9/30/25 TMB PROVIDE SERVICE PARTS AND LABOR TO DETERMINE"
type textarea "x"
type textarea "9/30/25 TMB PROVIDE SERVICE PARTS AND LABOR TO DETERMINE T"
type textarea "x"
type textarea "9/30/25 TMB PROVIDE SERVICE PARTS AND LABOR TO DETERMINE TH"
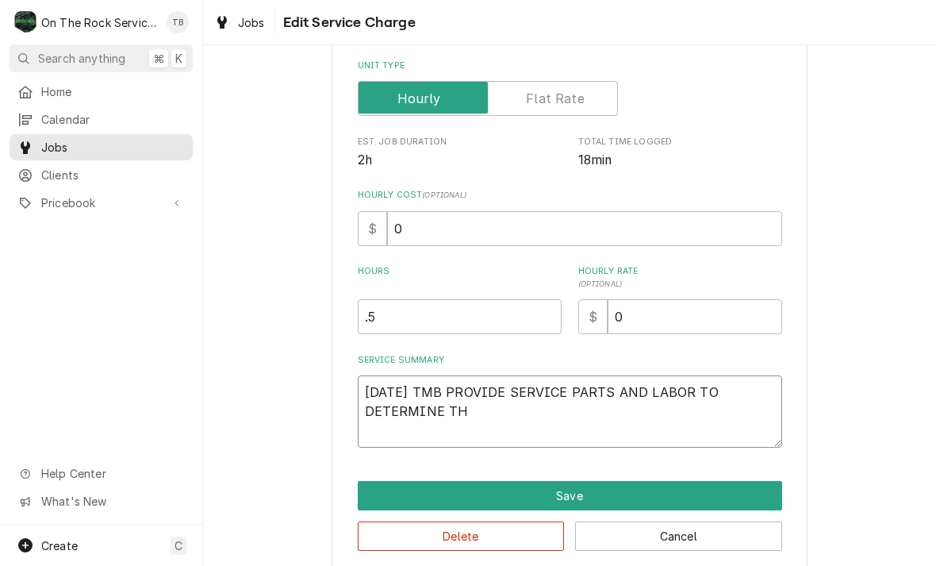
type textarea "x"
type textarea "9/30/25 TMB PROVIDE SERVICE PARTS AND LABOR TO DETERMINE THA"
type textarea "x"
type textarea "9/30/25 TMB PROVIDE SERVICE PARTS AND LABOR TO DETERMINE THAT"
type textarea "x"
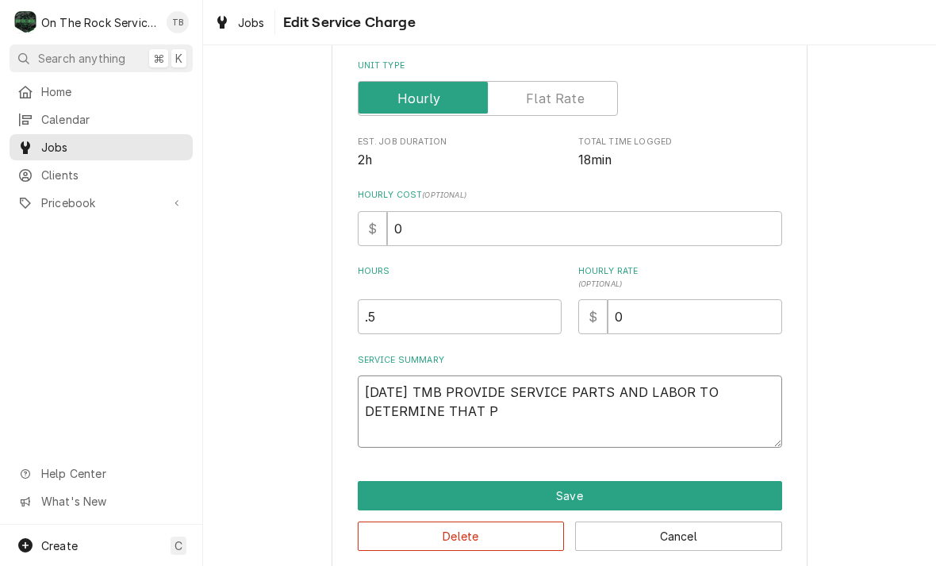
type textarea "9/30/25 TMB PROVIDE SERVICE PARTS AND LABOR TO DETERMINE THAT PE"
type textarea "x"
type textarea "9/30/25 TMB PROVIDE SERVICE PARTS AND LABOR TO DETERMINE THAT PER"
type textarea "x"
type textarea "9/30/25 TMB PROVIDE SERVICE PARTS AND LABOR TO DETERMINE THAT PER"
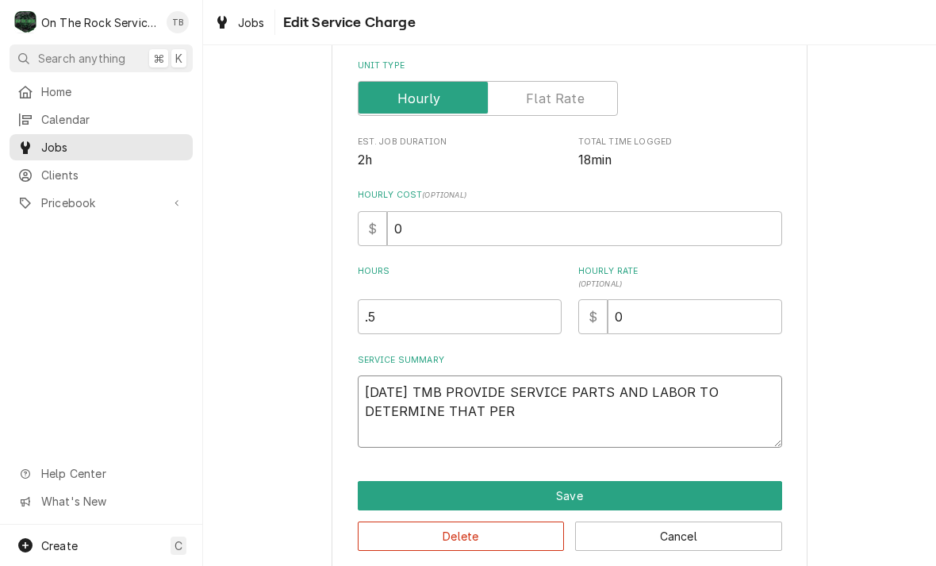
type textarea "x"
type textarea "9/30/25 TMB PROVIDE SERVICE PARTS AND LABOR TO DETERMINE THAT PER C"
type textarea "x"
type textarea "9/30/25 TMB PROVIDE SERVICE PARTS AND LABOR TO DETERMINE THAT PER CU"
type textarea "x"
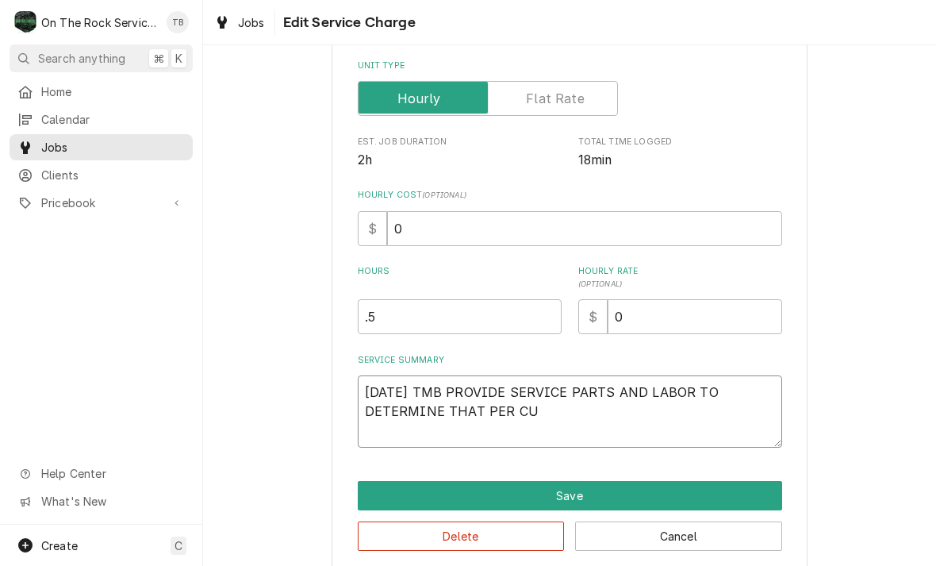
type textarea "9/30/25 TMB PROVIDE SERVICE PARTS AND LABOR TO DETERMINE THAT PER CUS"
type textarea "x"
type textarea "9/30/25 TMB PROVIDE SERVICE PARTS AND LABOR TO DETERMINE THAT PER CUST"
type textarea "x"
type textarea "9/30/25 TMB PROVIDE SERVICE PARTS AND LABOR TO DETERMINE THAT PER CUSTO"
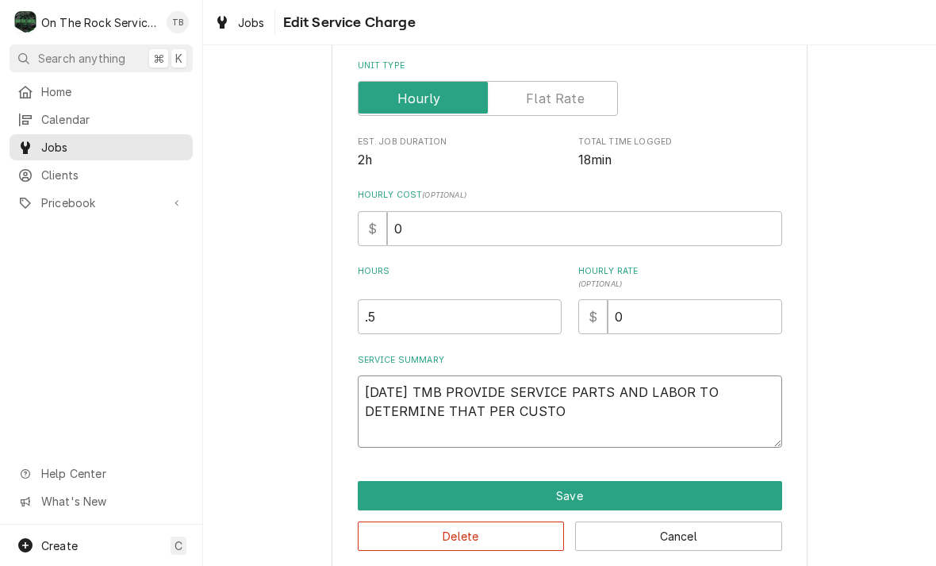
type textarea "x"
type textarea "9/30/25 TMB PROVIDE SERVICE PARTS AND LABOR TO DETERMINE THAT PER CUSTOME"
type textarea "x"
type textarea "9/30/25 TMB PROVIDE SERVICE PARTS AND LABOR TO DETERMINE THAT PER CUSTOMER"
type textarea "x"
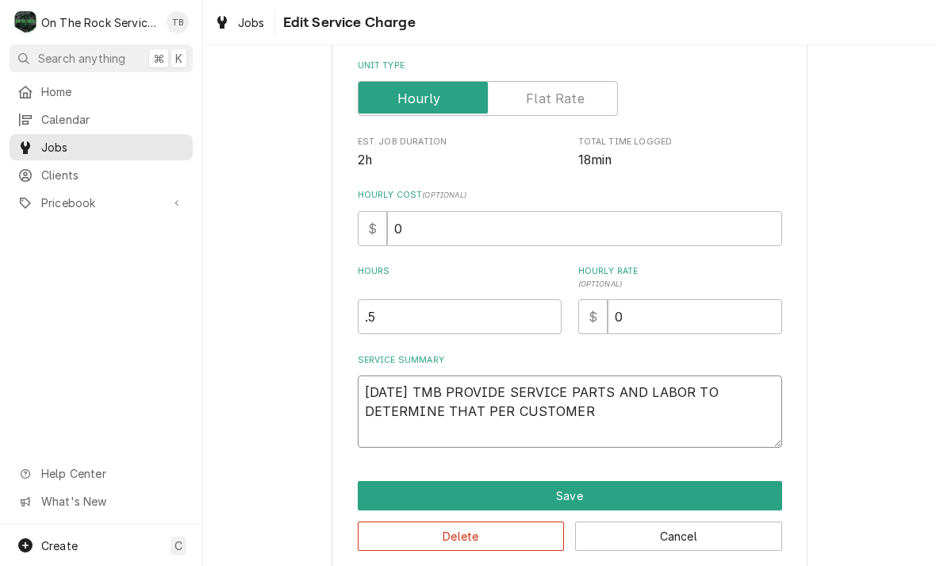
type textarea "9/30/25 TMB PROVIDE SERVICE PARTS AND LABOR TO DETERMINE THAT PER CUSTOMER"
type textarea "x"
type textarea "9/30/25 TMB PROVIDE SERVICE PARTS AND LABOR TO DETERMINE THAT PER CUSTOMER U"
type textarea "x"
type textarea "9/30/25 TMB PROVIDE SERVICE PARTS AND LABOR TO DETERMINE THAT PER CUSTOMER UN"
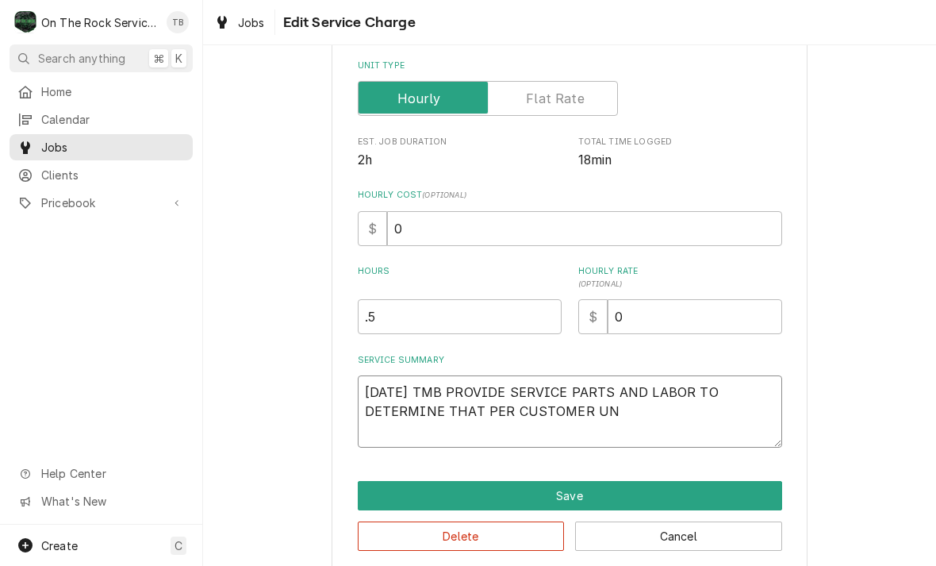
type textarea "x"
type textarea "9/30/25 TMB PROVIDE SERVICE PARTS AND LABOR TO DETERMINE THAT PER CUSTOMER UNI"
type textarea "x"
type textarea "9/30/25 TMB PROVIDE SERVICE PARTS AND LABOR TO DETERMINE THAT PER CUSTOMER UNIT"
type textarea "x"
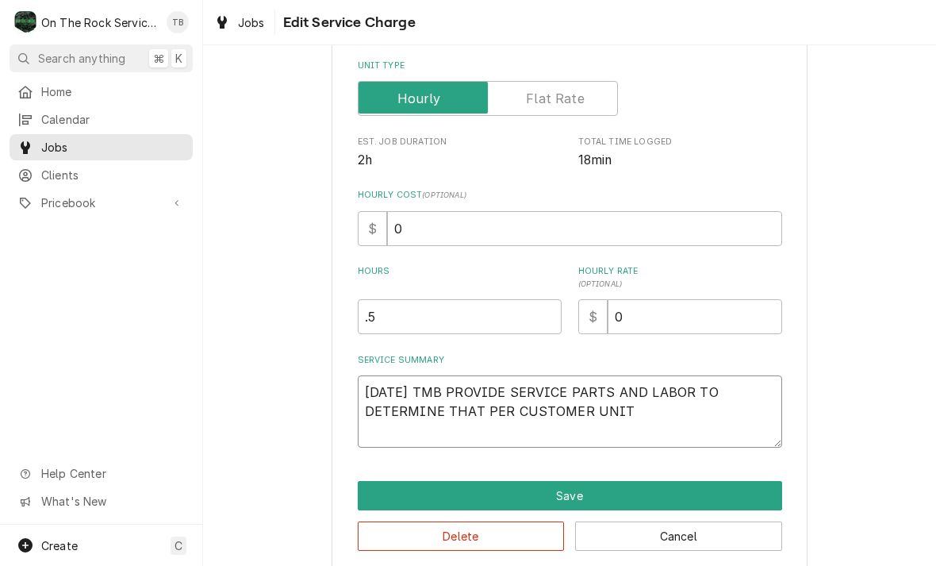
type textarea "9/30/25 TMB PROVIDE SERVICE PARTS AND LABOR TO DETERMINE THAT PER CUSTOMER UNIT"
type textarea "x"
type textarea "9/30/25 TMB PROVIDE SERVICE PARTS AND LABOR TO DETERMINE THAT PER CUSTOMER UNIT…"
type textarea "x"
type textarea "9/30/25 TMB PROVIDE SERVICE PARTS AND LABOR TO DETERMINE THAT PER CUSTOMER UNIT…"
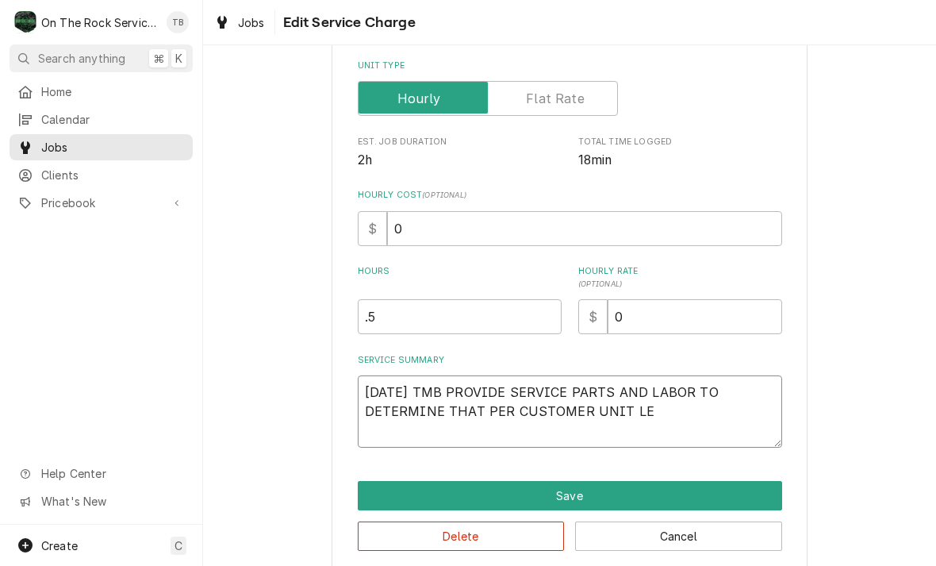
type textarea "x"
type textarea "9/30/25 TMB PROVIDE SERVICE PARTS AND LABOR TO DETERMINE THAT PER CUSTOMER UNIT…"
type textarea "x"
type textarea "9/30/25 TMB PROVIDE SERVICE PARTS AND LABOR TO DETERMINE THAT PER CUSTOMER UNIT…"
type textarea "x"
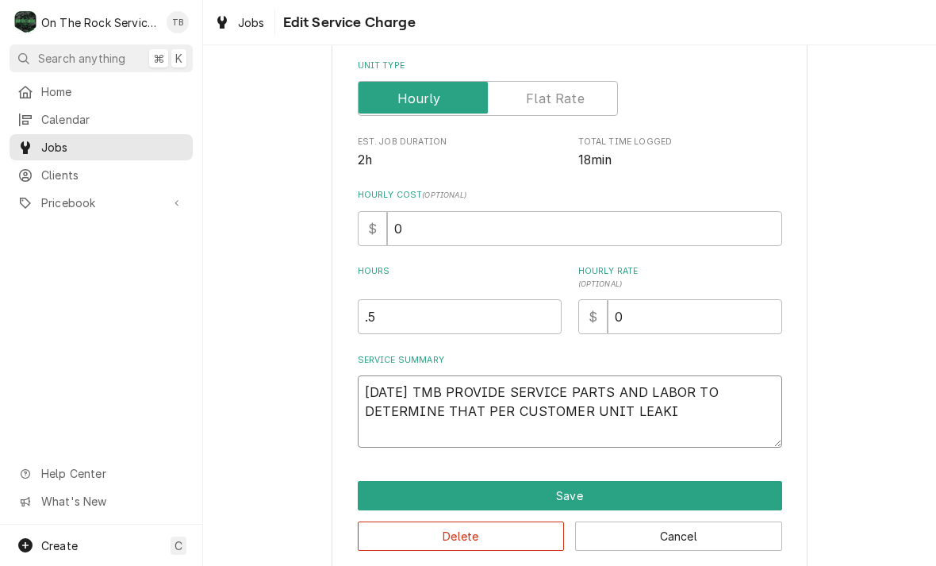
type textarea "9/30/25 TMB PROVIDE SERVICE PARTS AND LABOR TO DETERMINE THAT PER CUSTOMER UNIT…"
type textarea "x"
type textarea "9/30/25 TMB PROVIDE SERVICE PARTS AND LABOR TO DETERMINE THAT PER CUSTOMER UNIT…"
type textarea "x"
type textarea "9/30/25 TMB PROVIDE SERVICE PARTS AND LABOR TO DETERMINE THAT PER CUSTOMER UNIT…"
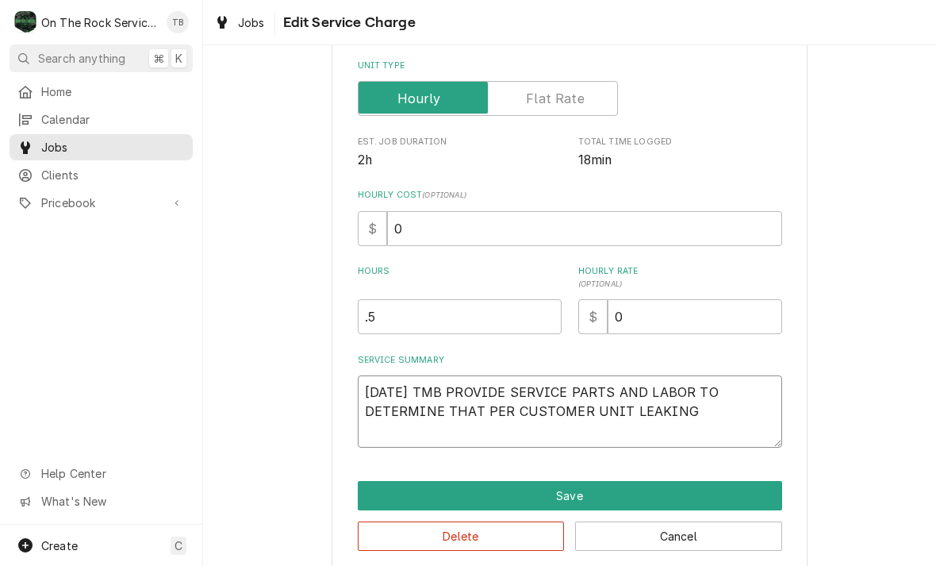
type textarea "x"
type textarea "9/30/25 TMB PROVIDE SERVICE PARTS AND LABOR TO DETERMINE THAT PER CUSTOMER UNIT…"
type textarea "x"
type textarea "9/30/25 TMB PROVIDE SERVICE PARTS AND LABOR TO DETERMINE THAT PER CUSTOMER UNIT…"
type textarea "x"
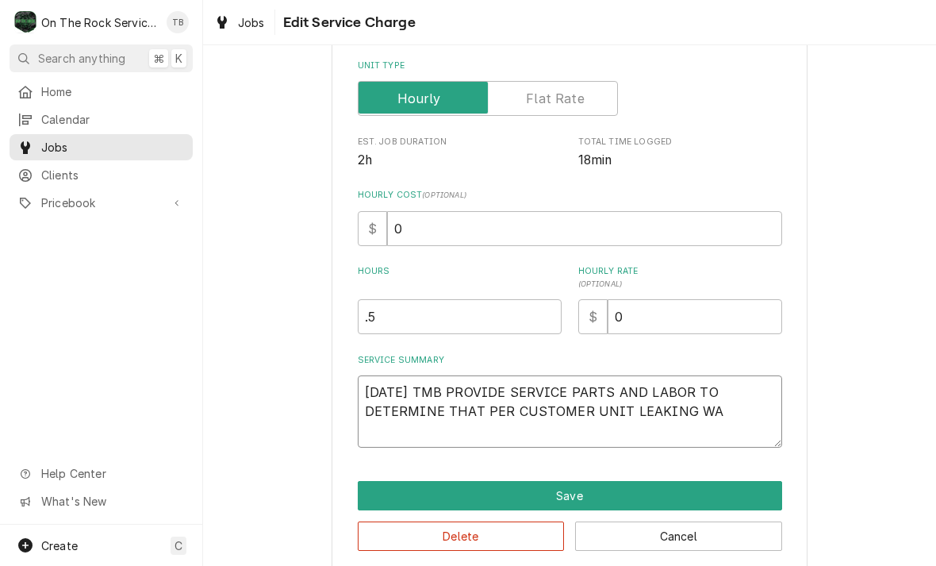
type textarea "9/30/25 TMB PROVIDE SERVICE PARTS AND LABOR TO DETERMINE THAT PER CUSTOMER UNIT…"
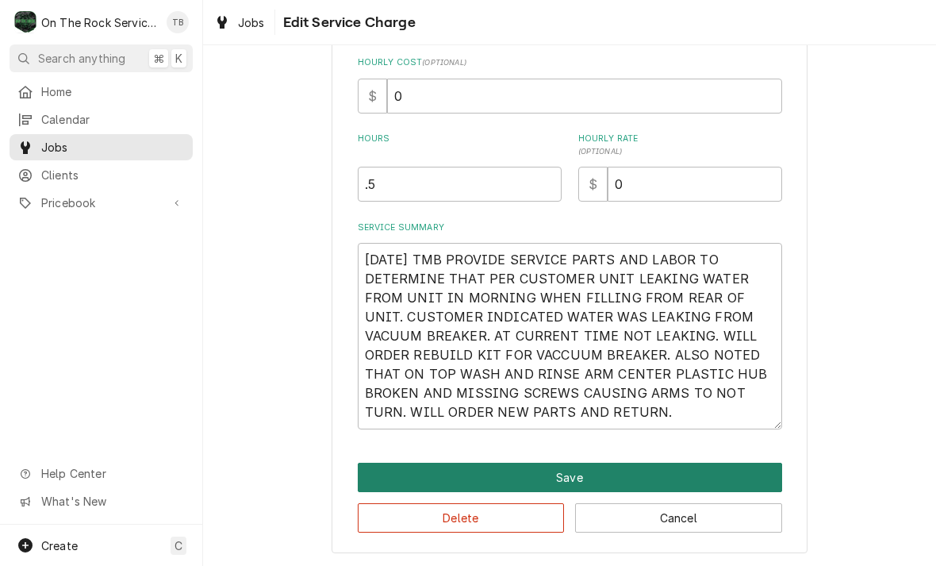
click at [577, 480] on button "Save" at bounding box center [570, 477] width 424 height 29
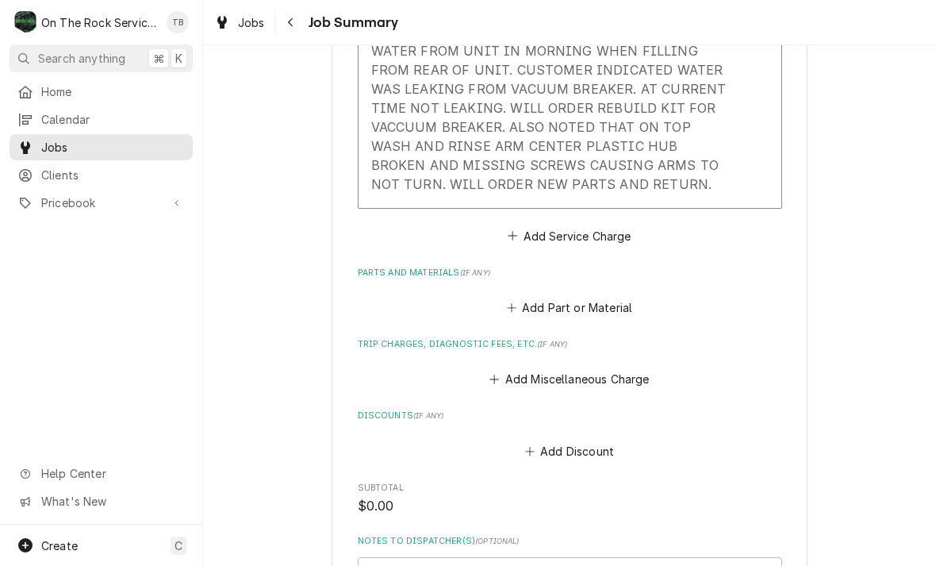
scroll to position [693, 0]
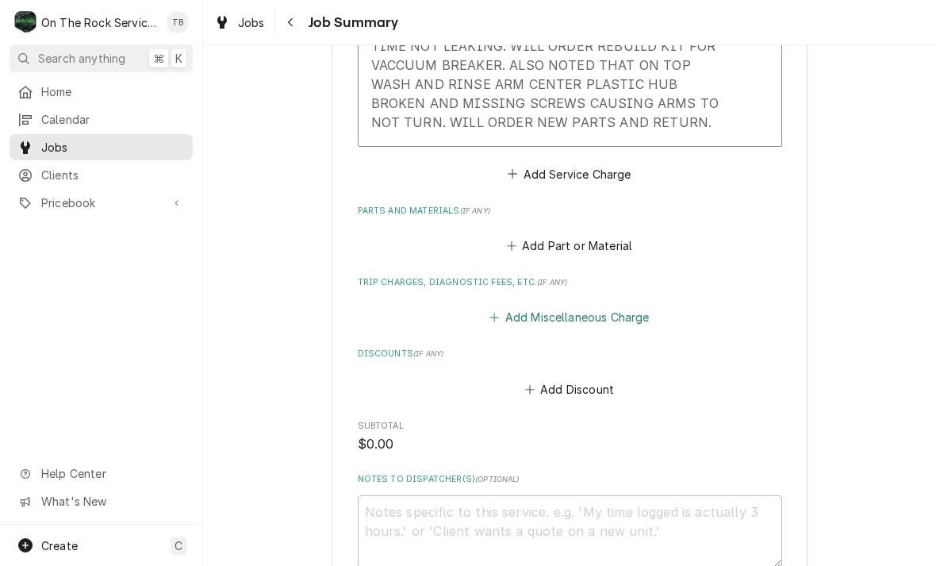
click at [591, 311] on button "Add Miscellaneous Charge" at bounding box center [569, 317] width 165 height 22
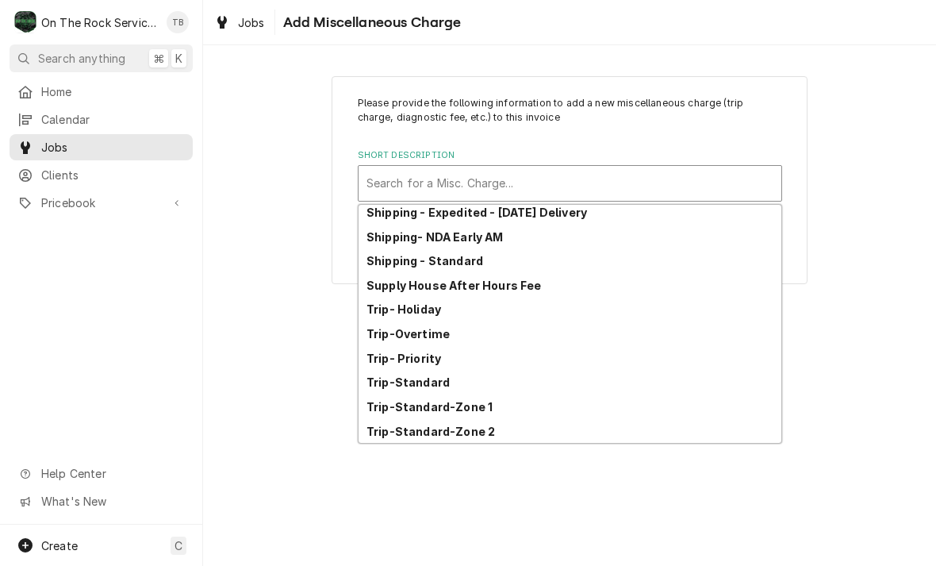
scroll to position [272, 0]
click at [478, 405] on strong "Trip-Standard-Zone 1" at bounding box center [430, 406] width 126 height 13
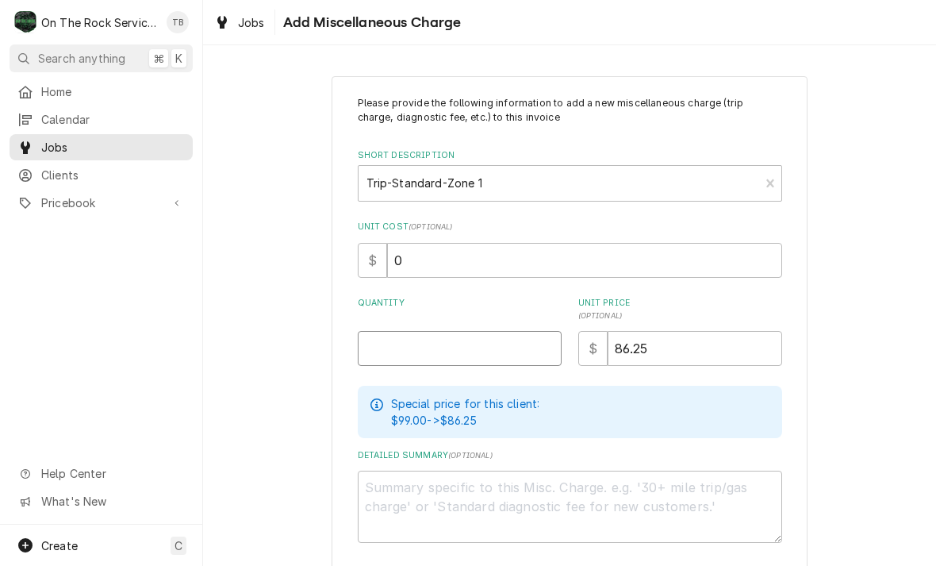
click at [432, 354] on input "Quantity" at bounding box center [460, 348] width 204 height 35
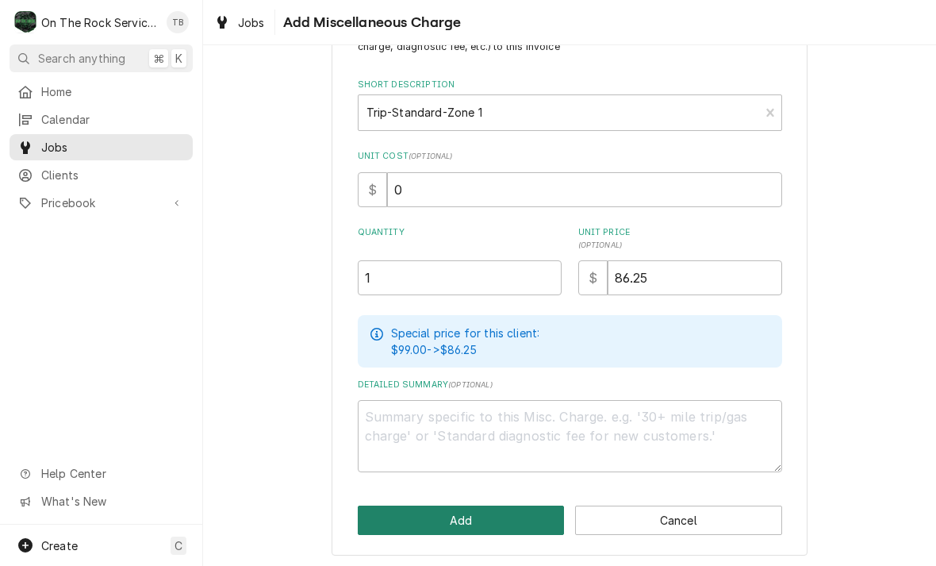
click at [455, 520] on button "Add" at bounding box center [461, 519] width 207 height 29
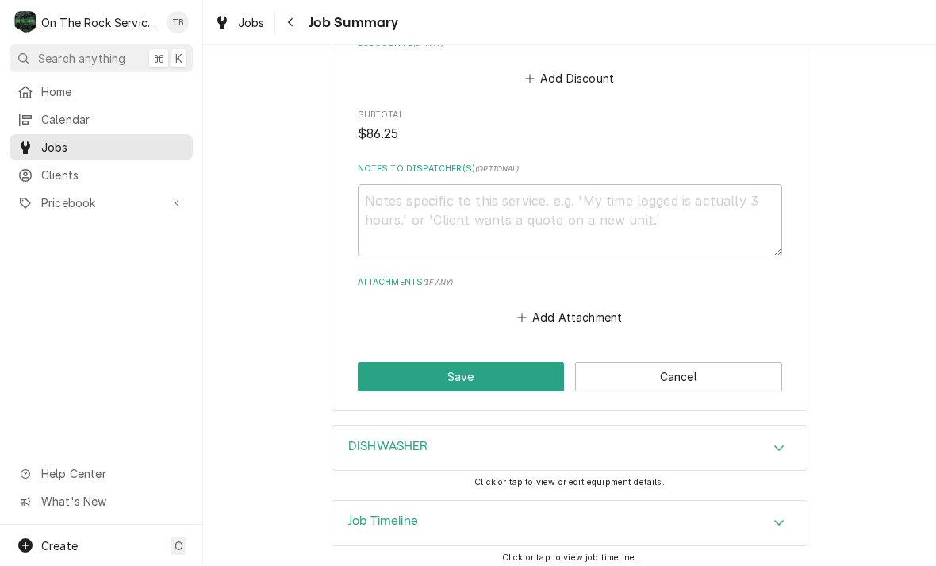
scroll to position [1127, 0]
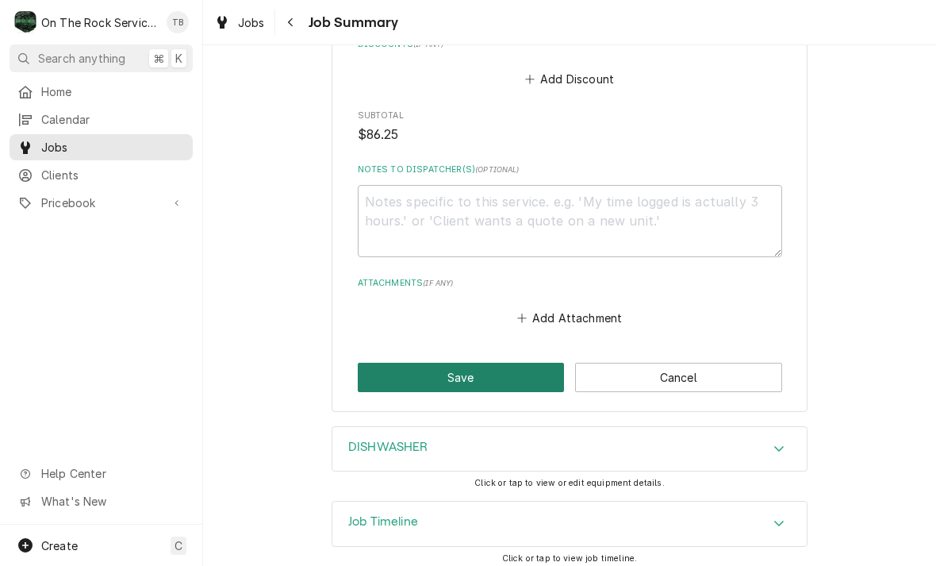
click at [486, 369] on button "Save" at bounding box center [461, 377] width 207 height 29
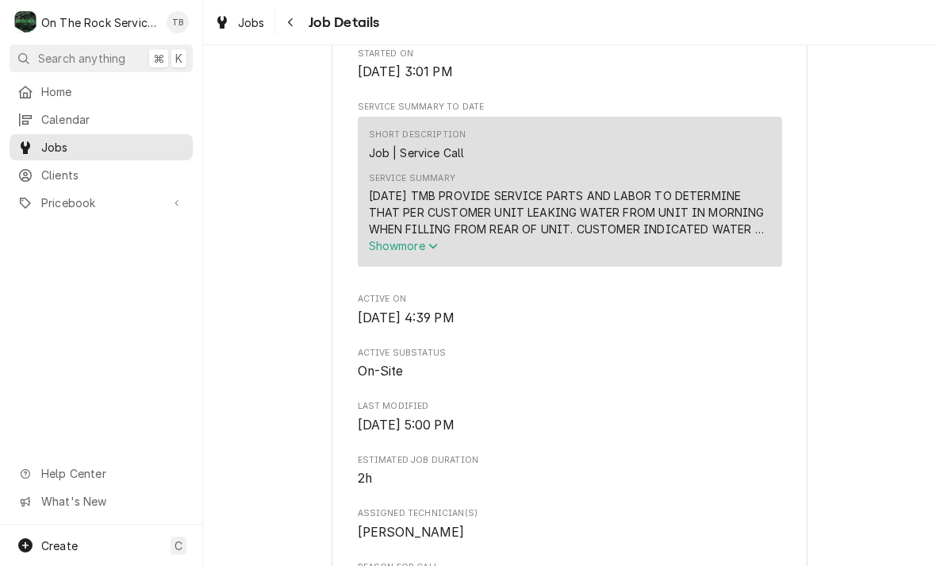
scroll to position [555, 0]
click at [562, 221] on div "[DATE] TMB PROVIDE SERVICE PARTS AND LABOR TO DETERMINE THAT PER CUSTOMER UNIT …" at bounding box center [570, 213] width 402 height 50
click at [559, 216] on div "[DATE] TMB PROVIDE SERVICE PARTS AND LABOR TO DETERMINE THAT PER CUSTOMER UNIT …" at bounding box center [570, 213] width 402 height 50
click at [440, 241] on button "Show more" at bounding box center [570, 246] width 402 height 17
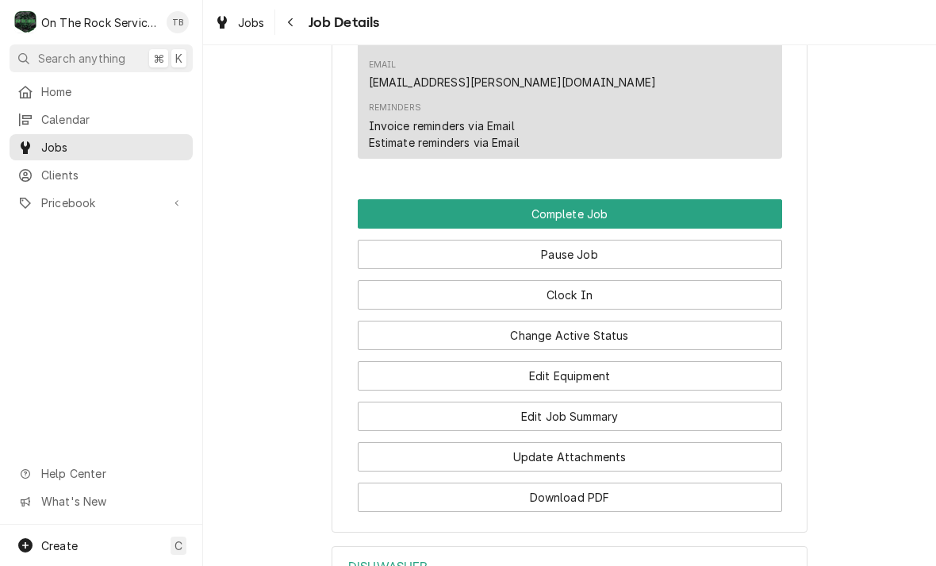
scroll to position [1764, 0]
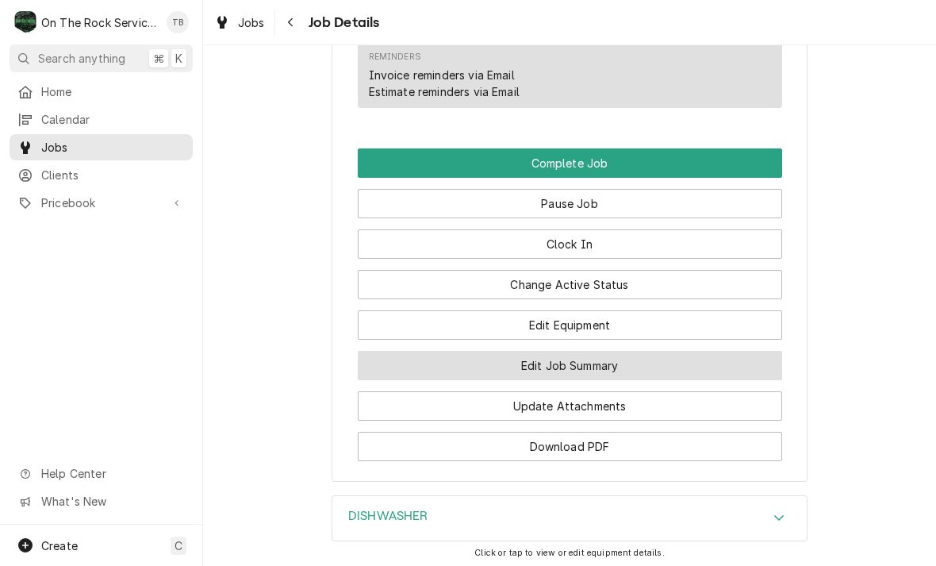
click at [597, 351] on button "Edit Job Summary" at bounding box center [570, 365] width 424 height 29
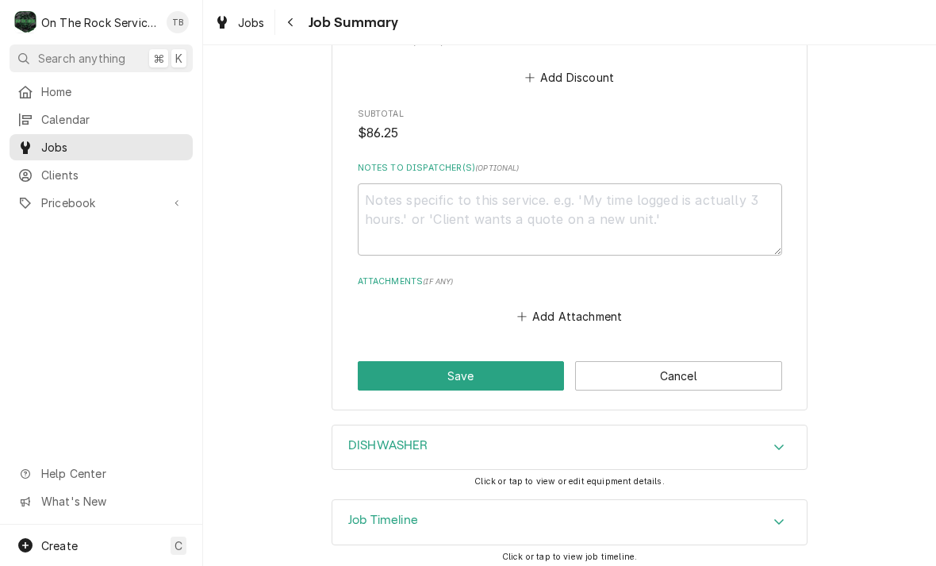
scroll to position [1127, 0]
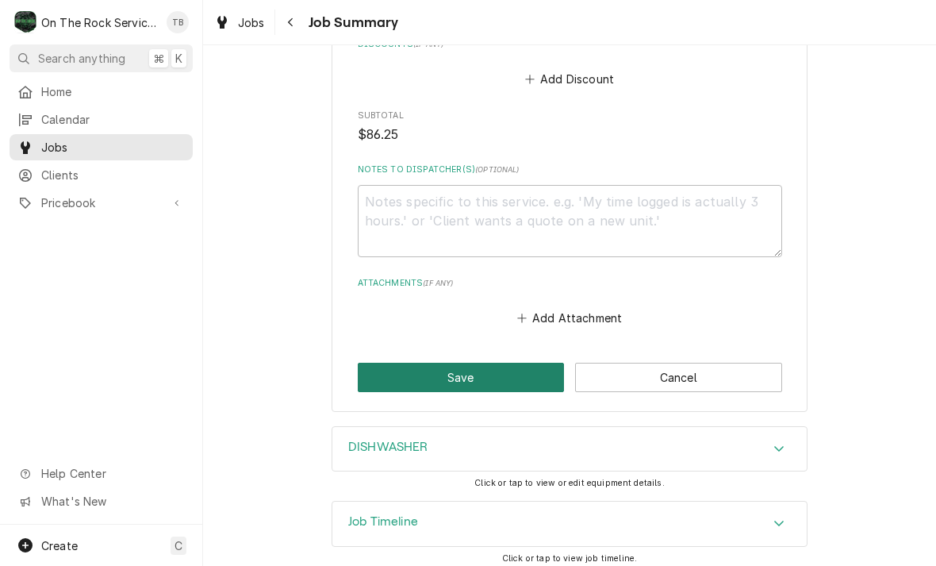
click at [467, 369] on button "Save" at bounding box center [461, 377] width 207 height 29
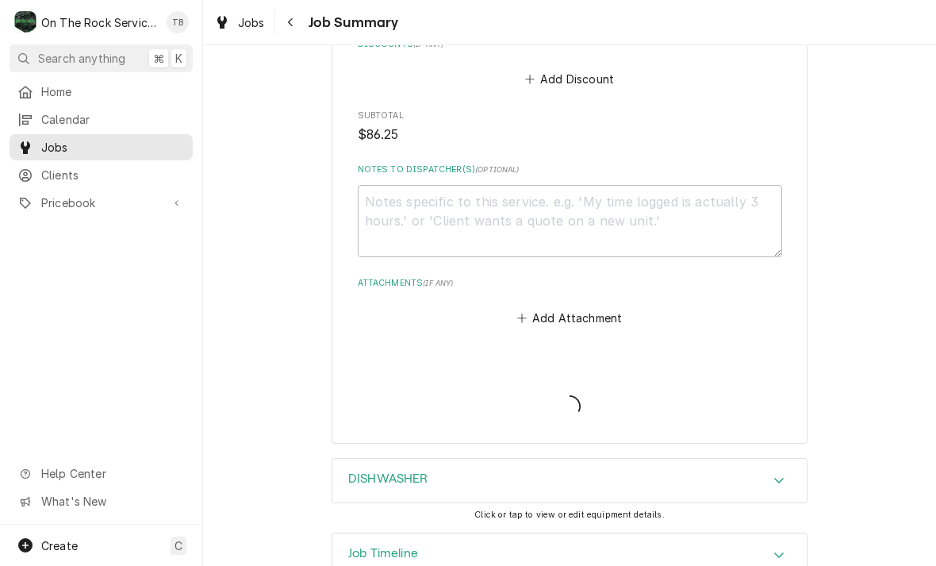
type textarea "x"
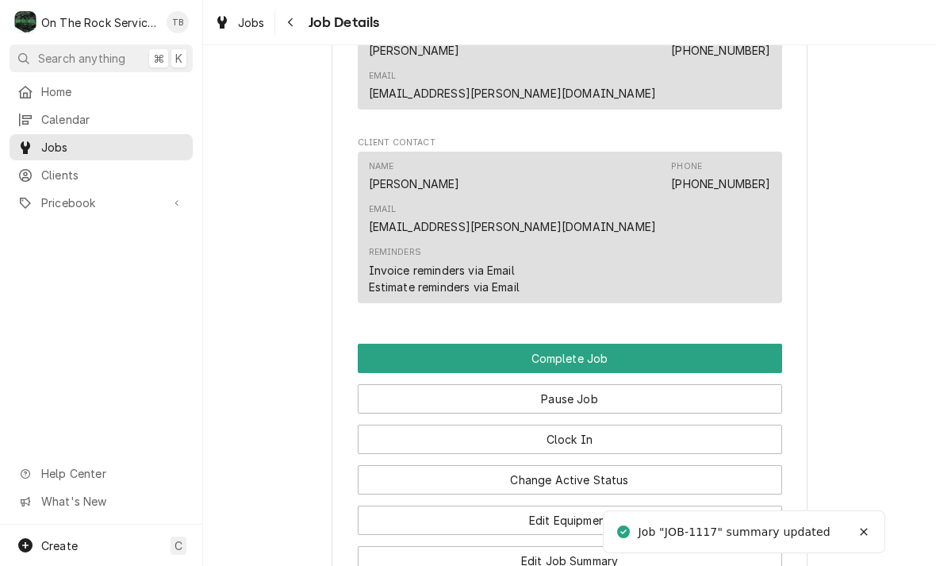
scroll to position [1496, 0]
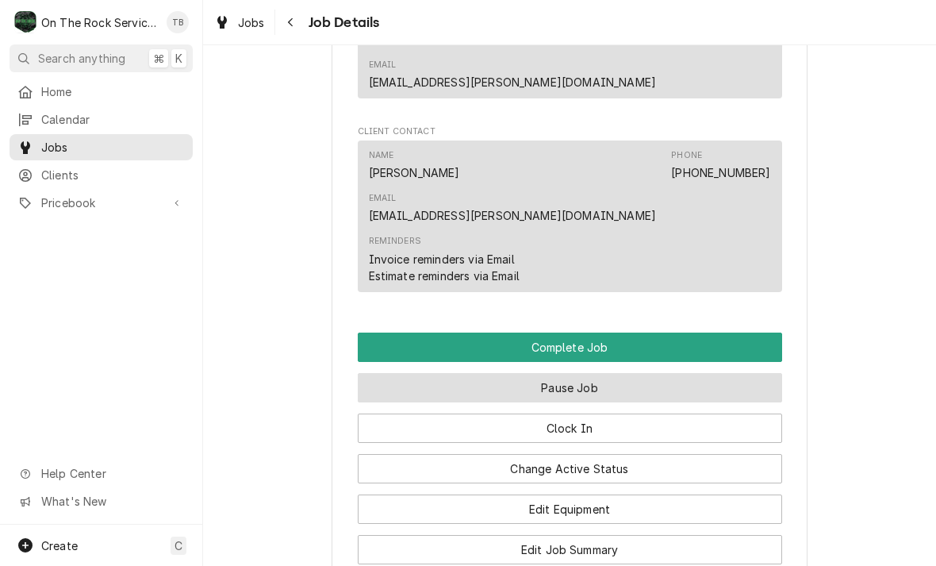
click at [606, 373] on button "Pause Job" at bounding box center [570, 387] width 424 height 29
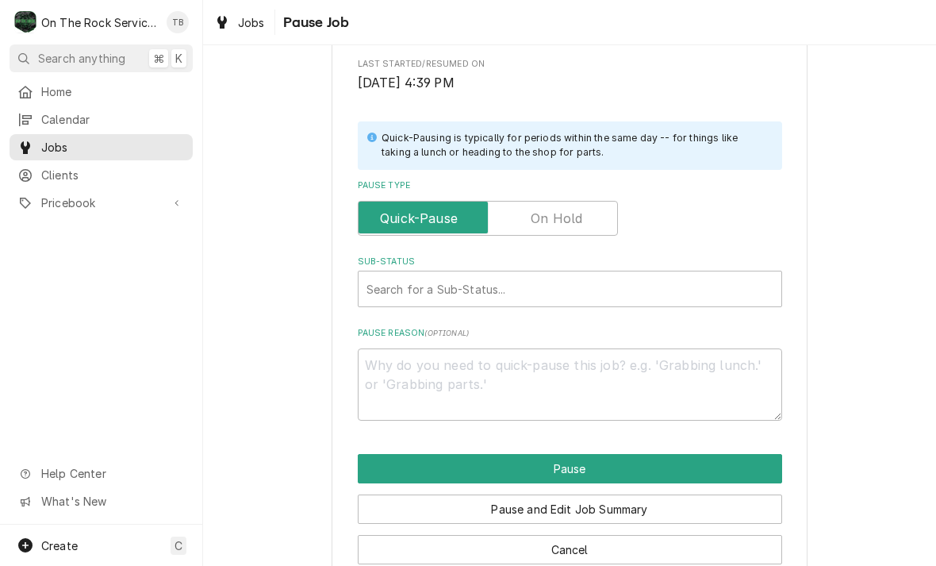
scroll to position [296, 0]
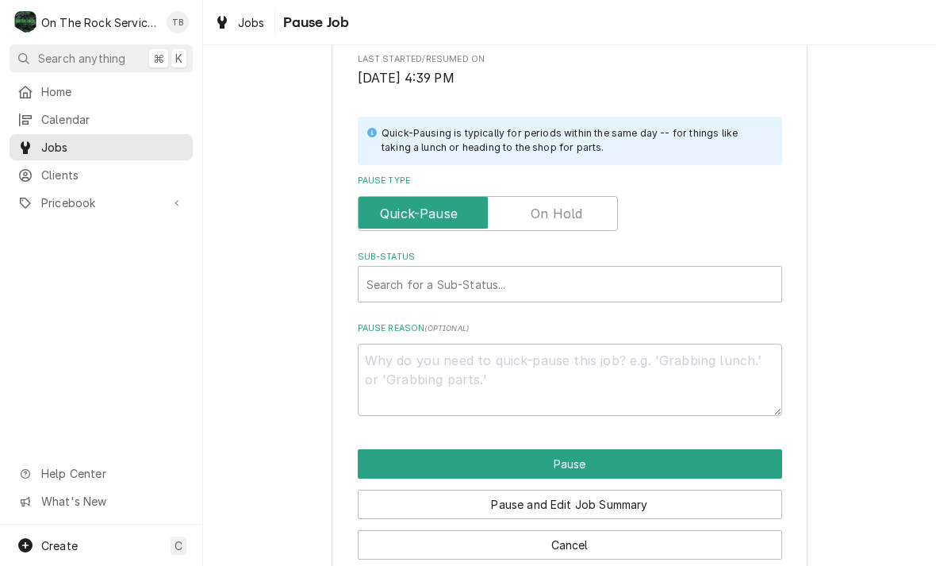
click at [582, 211] on input "Pause Type" at bounding box center [488, 213] width 246 height 35
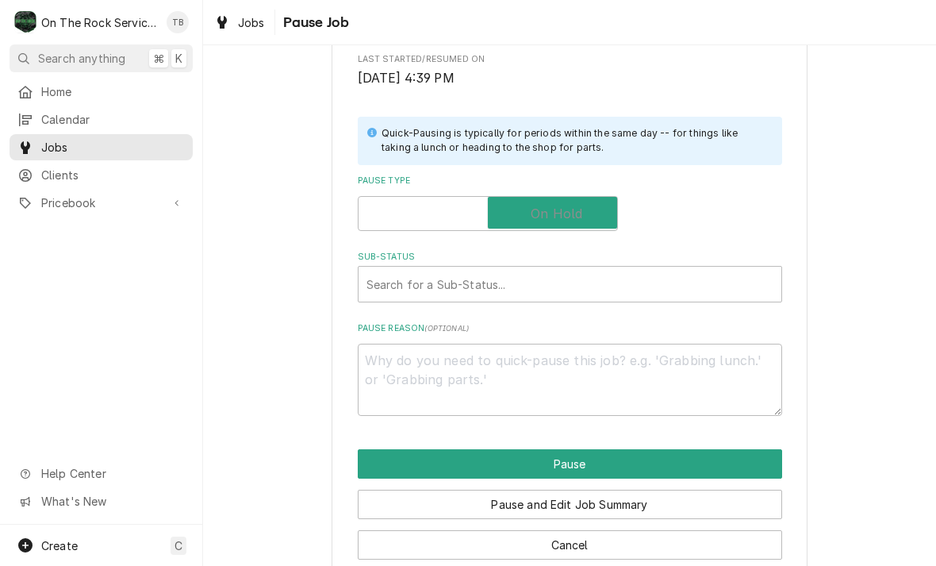
checkbox input "true"
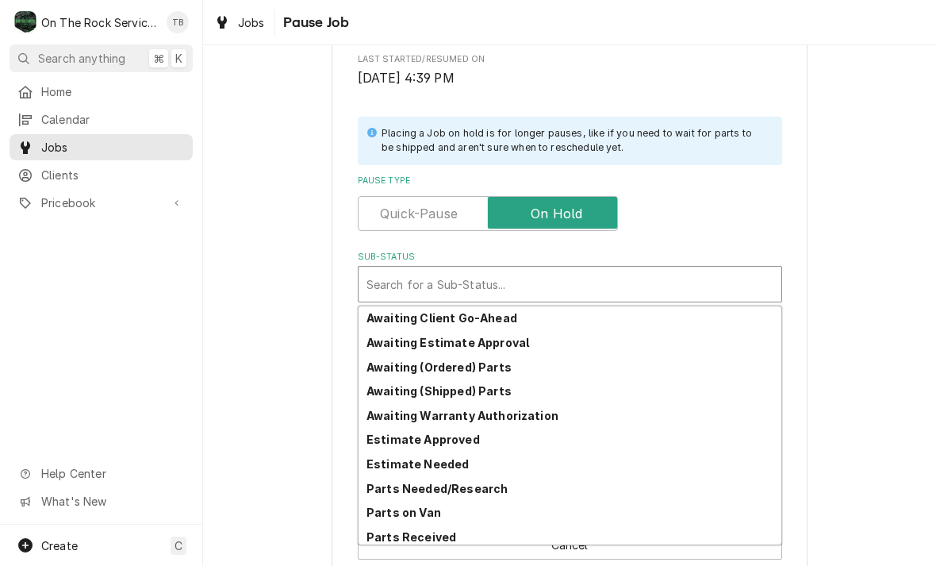
scroll to position [24, 0]
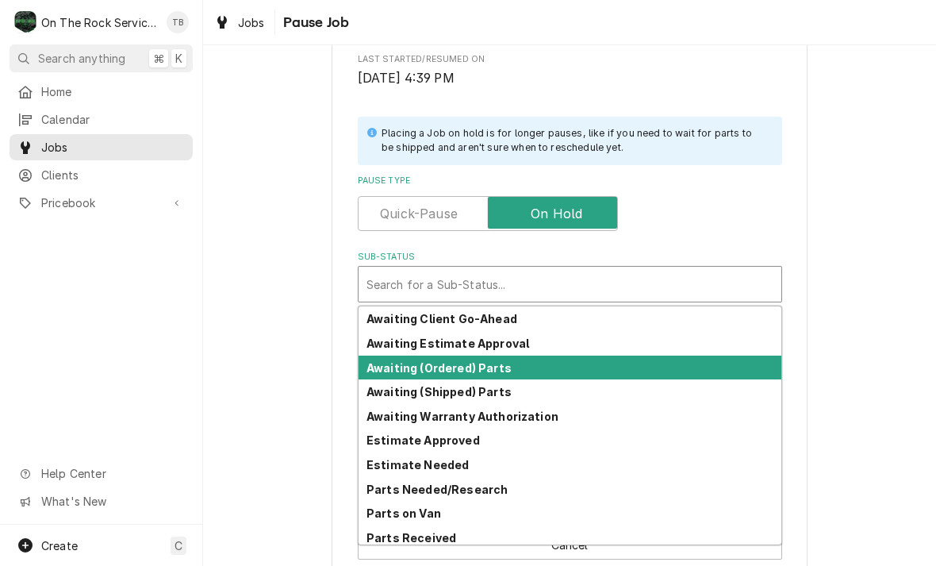
click at [482, 362] on strong "Awaiting (Ordered) Parts" at bounding box center [439, 367] width 145 height 13
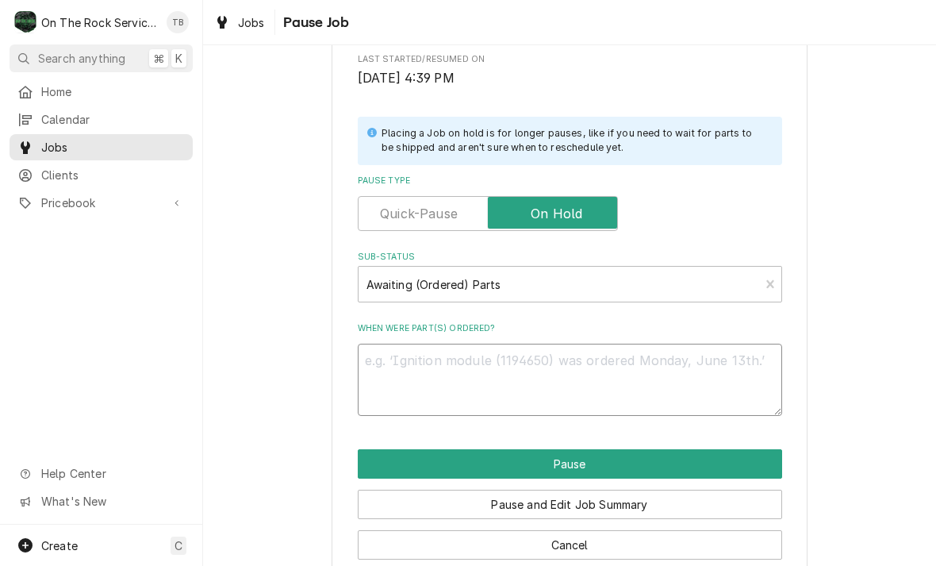
click at [463, 376] on textarea "When were part(s) ordered?" at bounding box center [570, 380] width 424 height 72
type textarea "x"
type textarea "B"
type textarea "x"
type textarea "BEA"
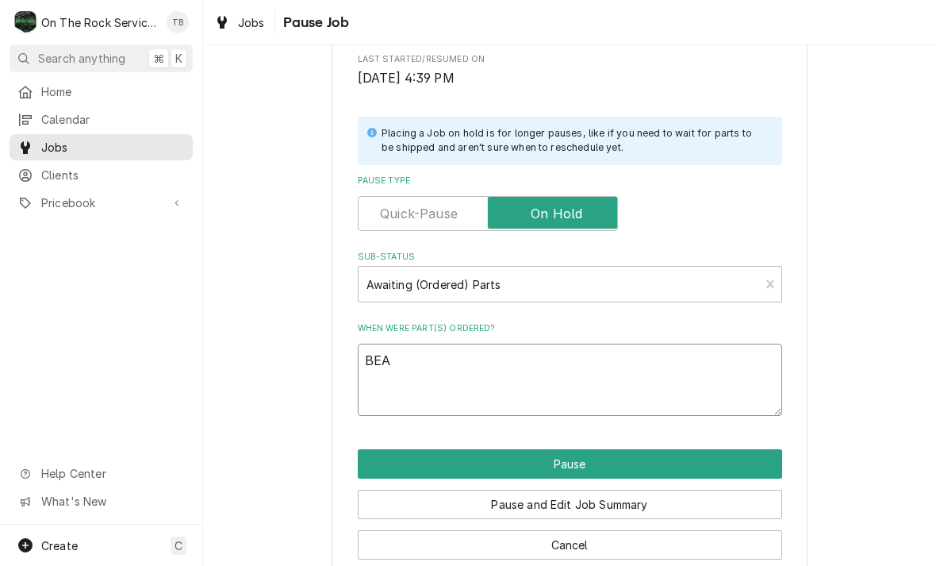
type textarea "x"
type textarea "BEAR"
type textarea "x"
type textarea "BEARI"
type textarea "x"
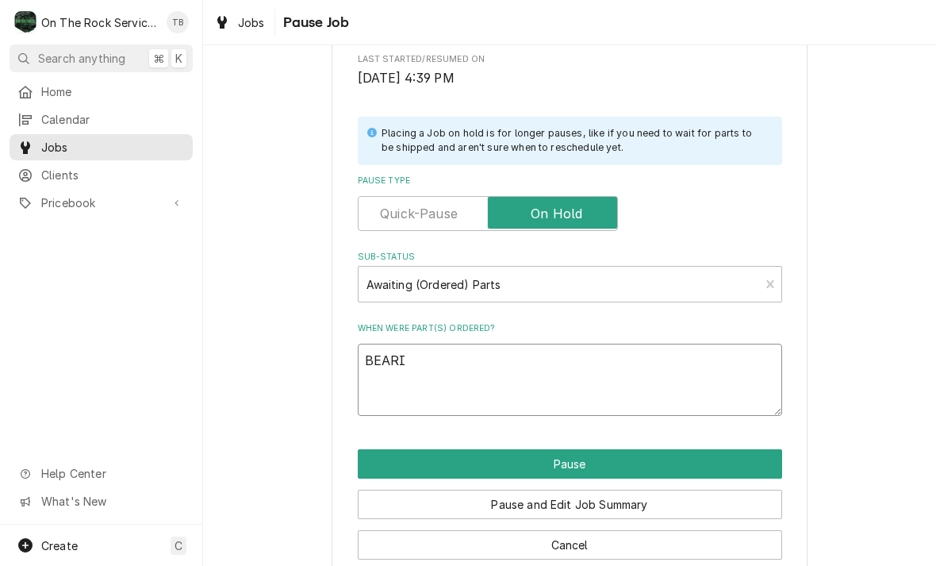
type textarea "BEARIN"
type textarea "x"
type textarea "BEARING"
type textarea "x"
type textarea "BEARING,"
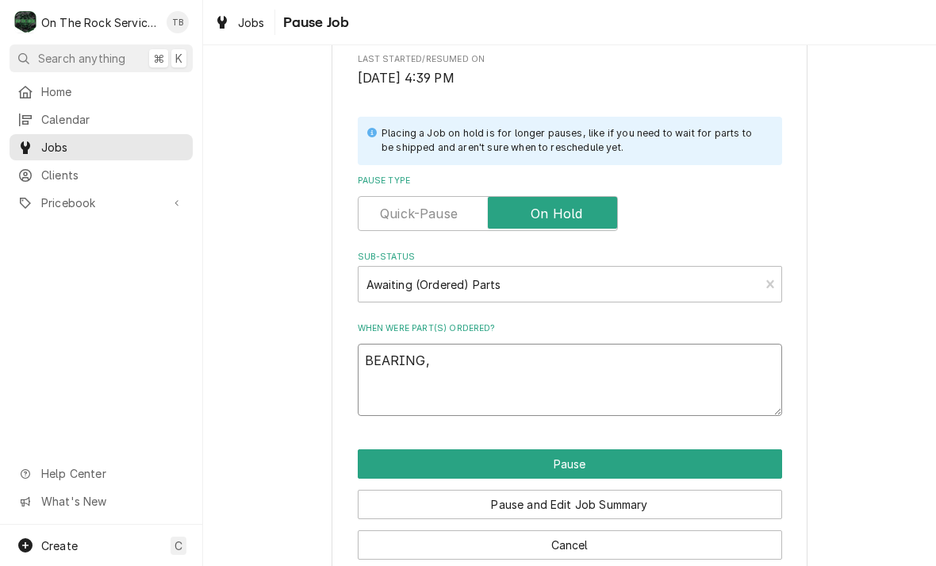
type textarea "x"
type textarea "BEARING,"
type textarea "x"
type textarea "BEARING, V"
type textarea "x"
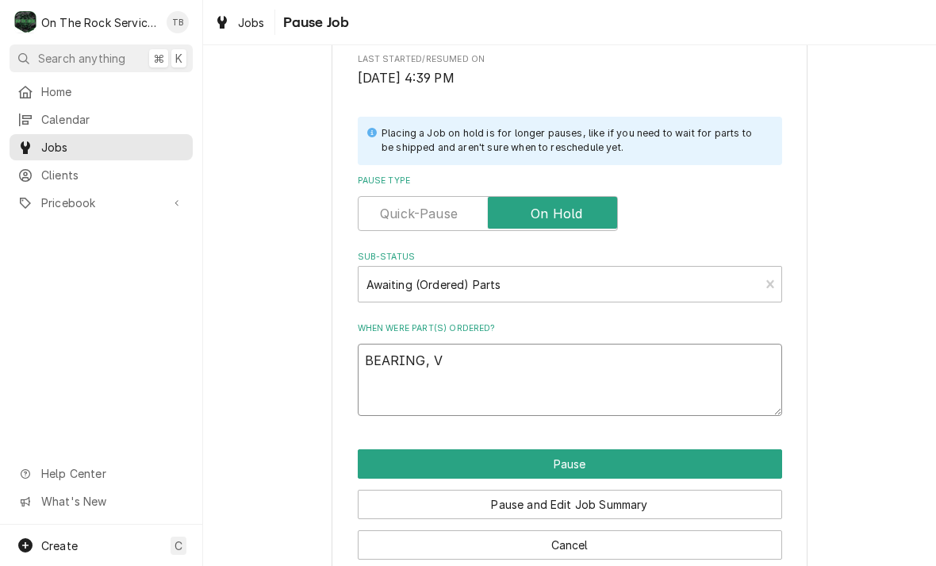
type textarea "BEARING, VA"
type textarea "x"
type textarea "BEARING, VAC"
type textarea "x"
type textarea "BEARING, VAC"
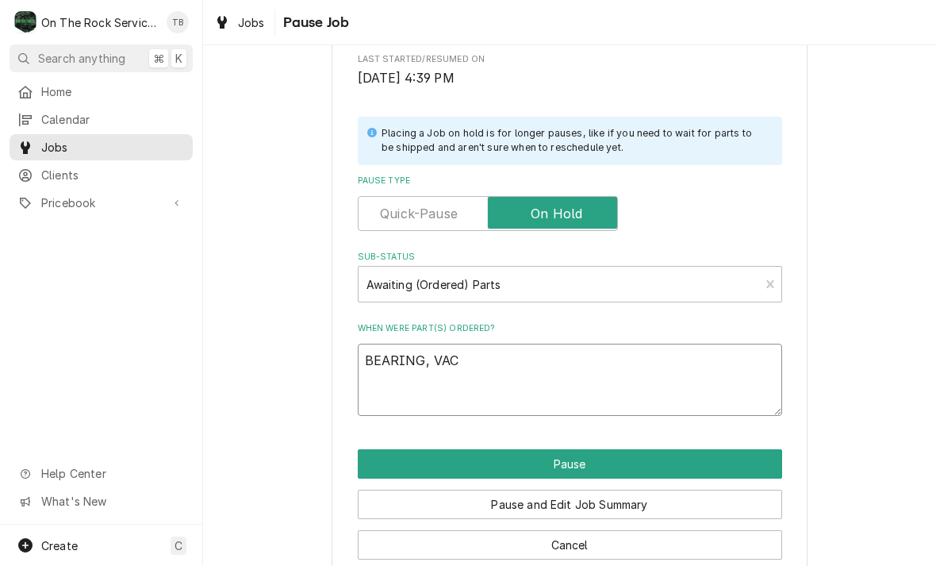
type textarea "x"
type textarea "BEARING, VAC B"
type textarea "x"
type textarea "BEARING, VAC BR"
type textarea "x"
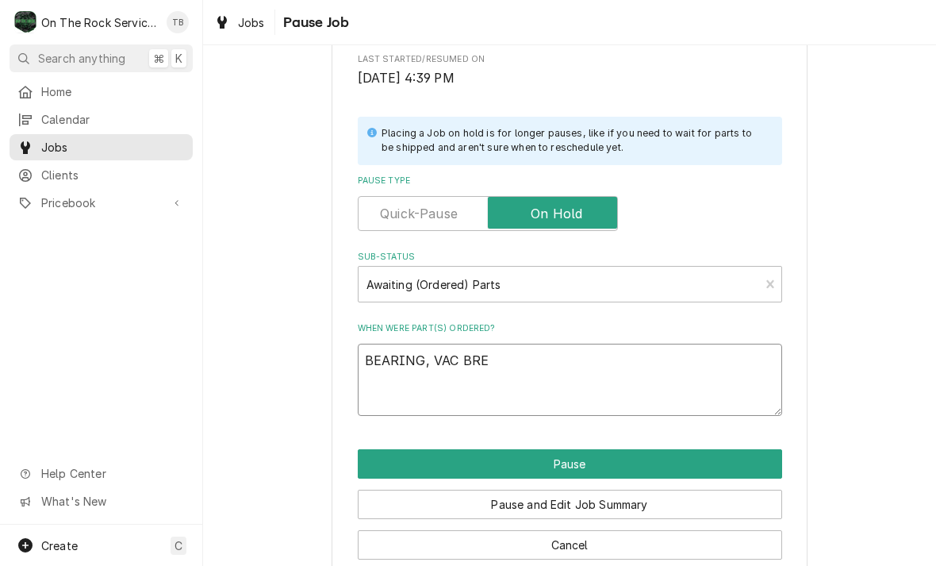
type textarea "BEARING, VAC BREA"
type textarea "x"
type textarea "BEARING, VAC BREAK"
type textarea "x"
type textarea "BEARING, VAC BREAKER"
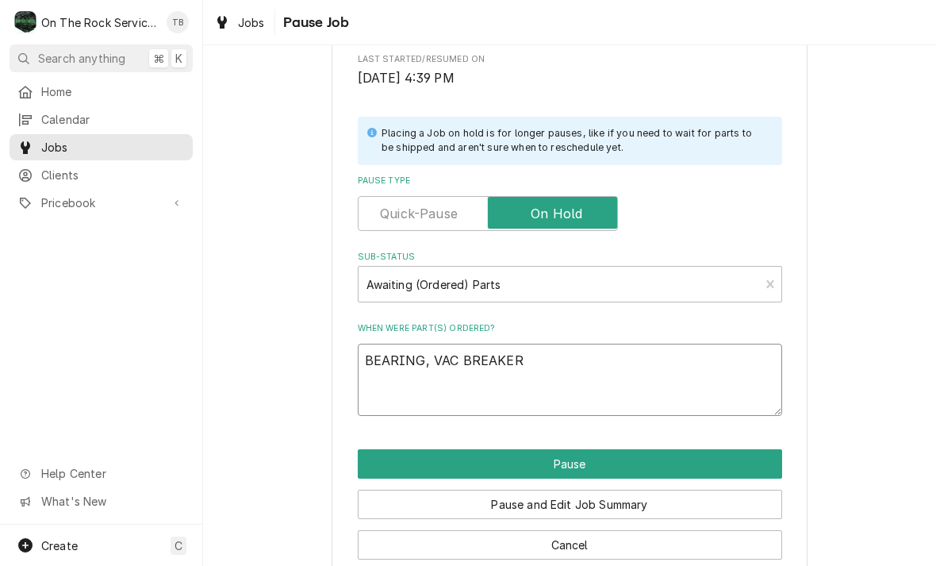
type textarea "x"
type textarea "BEARING, VAC BREAKER"
type textarea "x"
type textarea "BEARING, VAC BREAKER K"
type textarea "x"
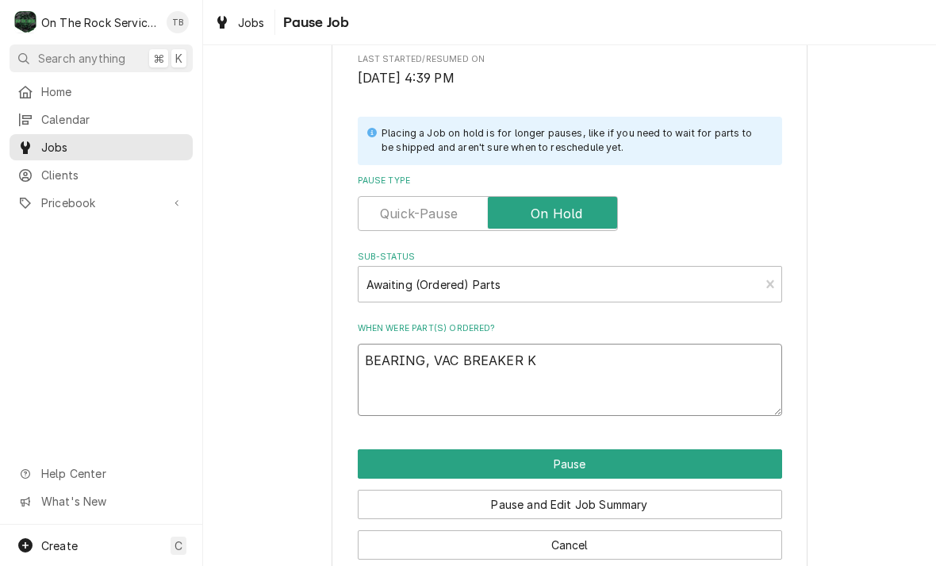
type textarea "BEARING, VAC BREAKER KI"
type textarea "x"
type textarea "BEARING, VAC BREAKER KIT"
type textarea "x"
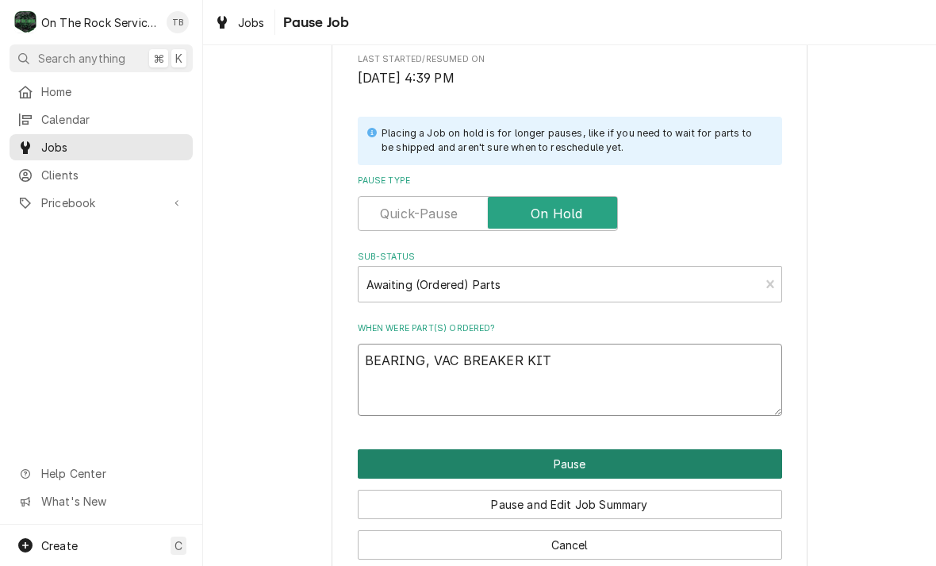
type textarea "BEARING, VAC BREAKER KIT"
click at [591, 451] on button "Pause" at bounding box center [570, 463] width 424 height 29
type textarea "x"
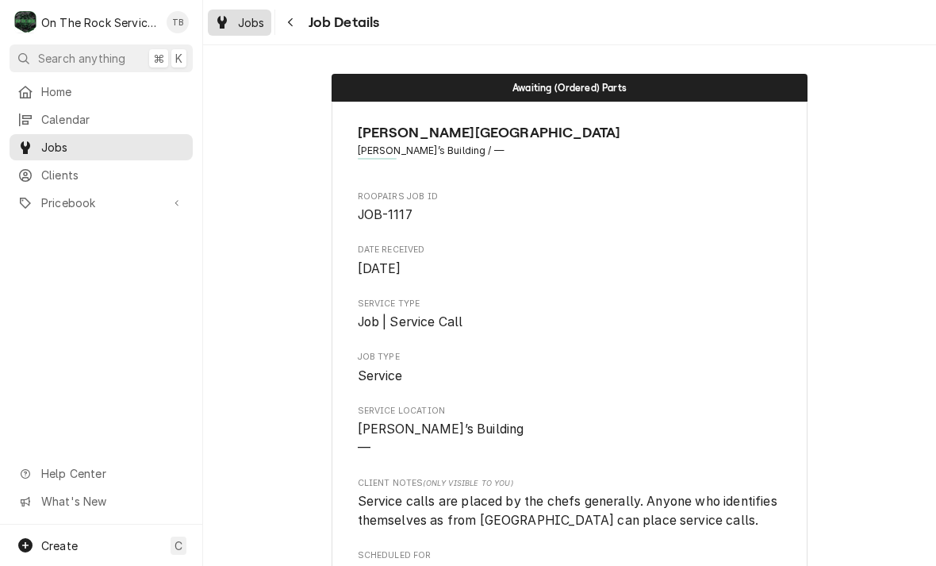
click at [245, 28] on span "Jobs" at bounding box center [251, 22] width 27 height 17
